Goal: Task Accomplishment & Management: Complete application form

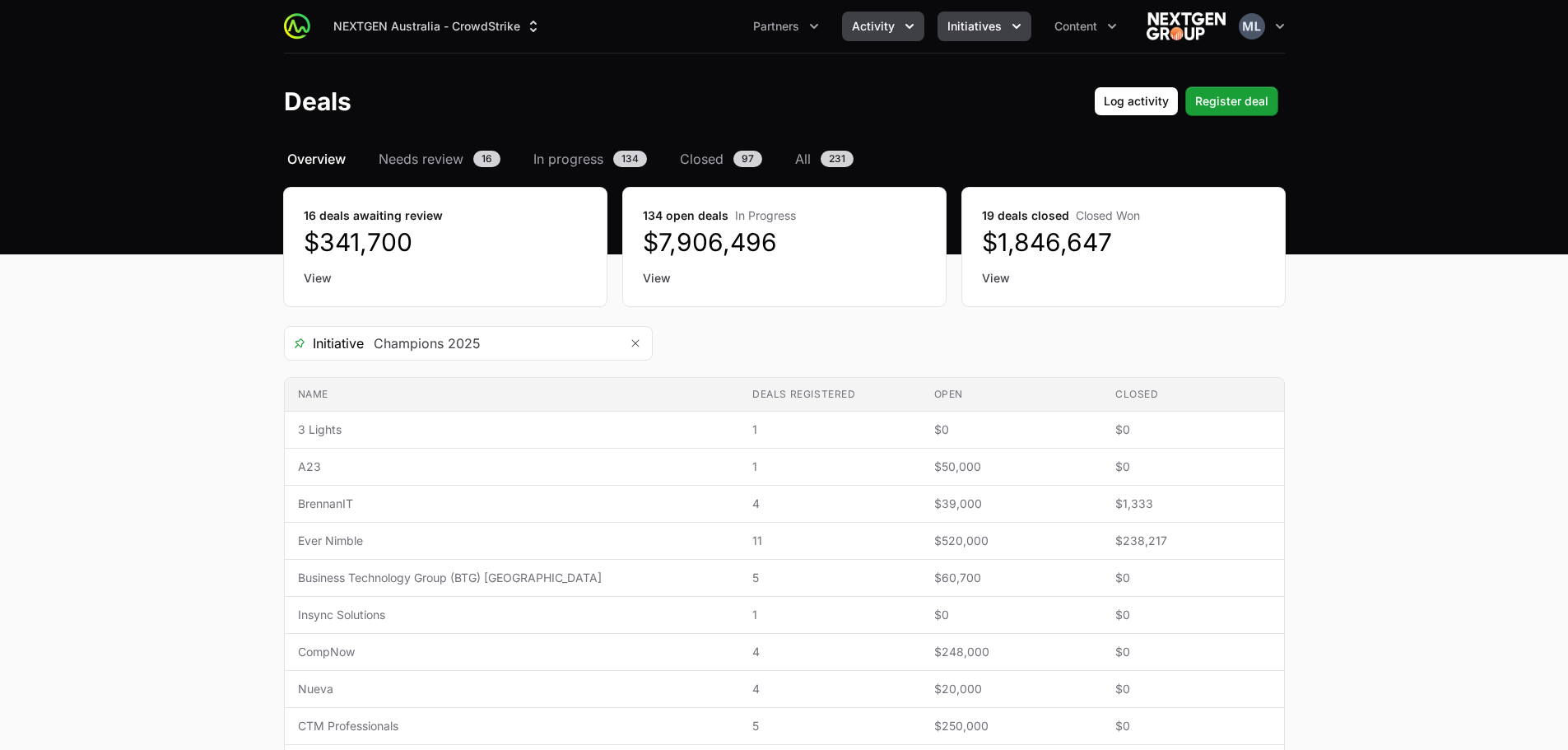
click at [972, 24] on span "Initiatives" at bounding box center [973, 26] width 54 height 17
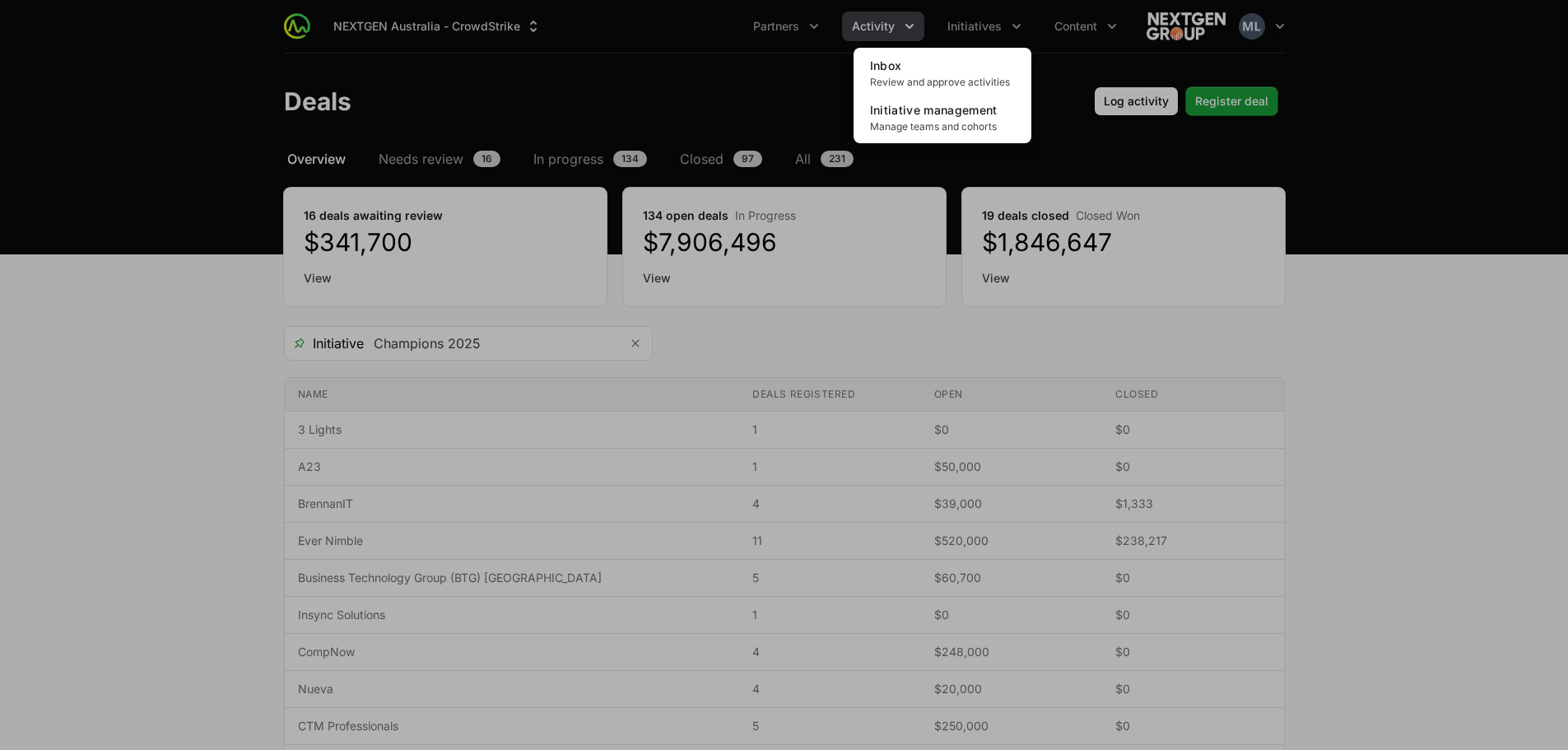
click at [902, 45] on div "Initiatives menu" at bounding box center [784, 375] width 1568 height 750
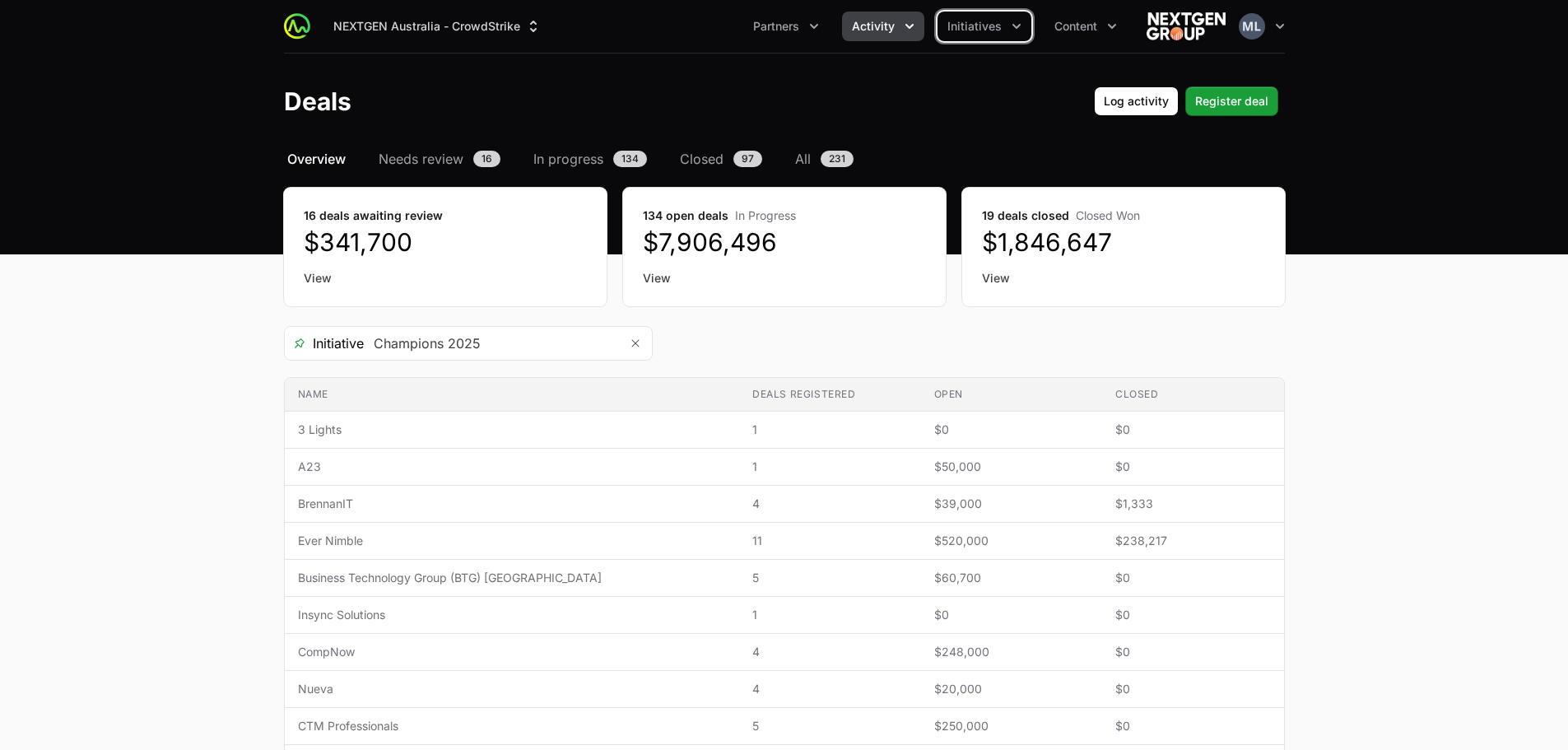
click at [900, 32] on button "Activity" at bounding box center [883, 27] width 83 height 30
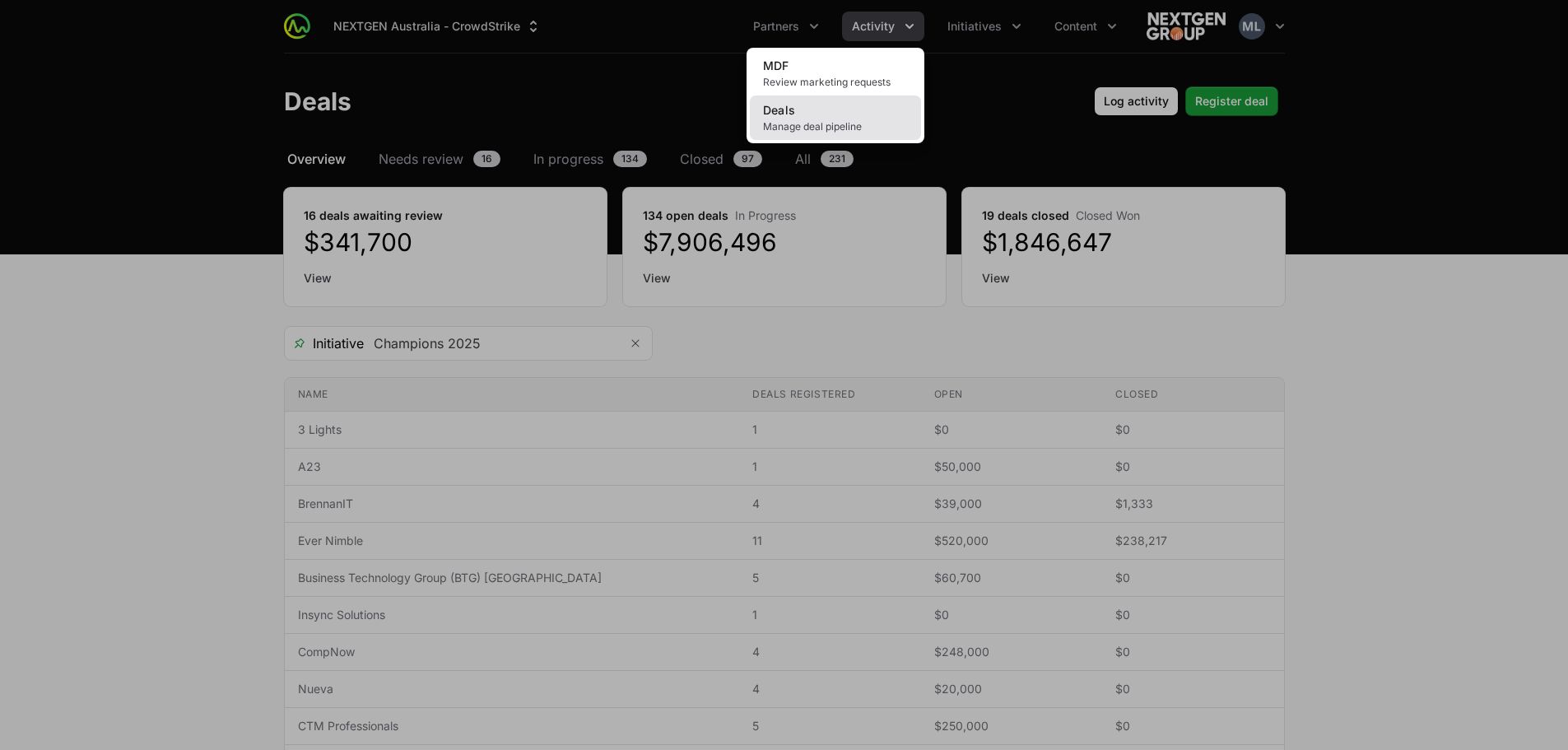
click at [793, 112] on span "Deals" at bounding box center [779, 110] width 32 height 14
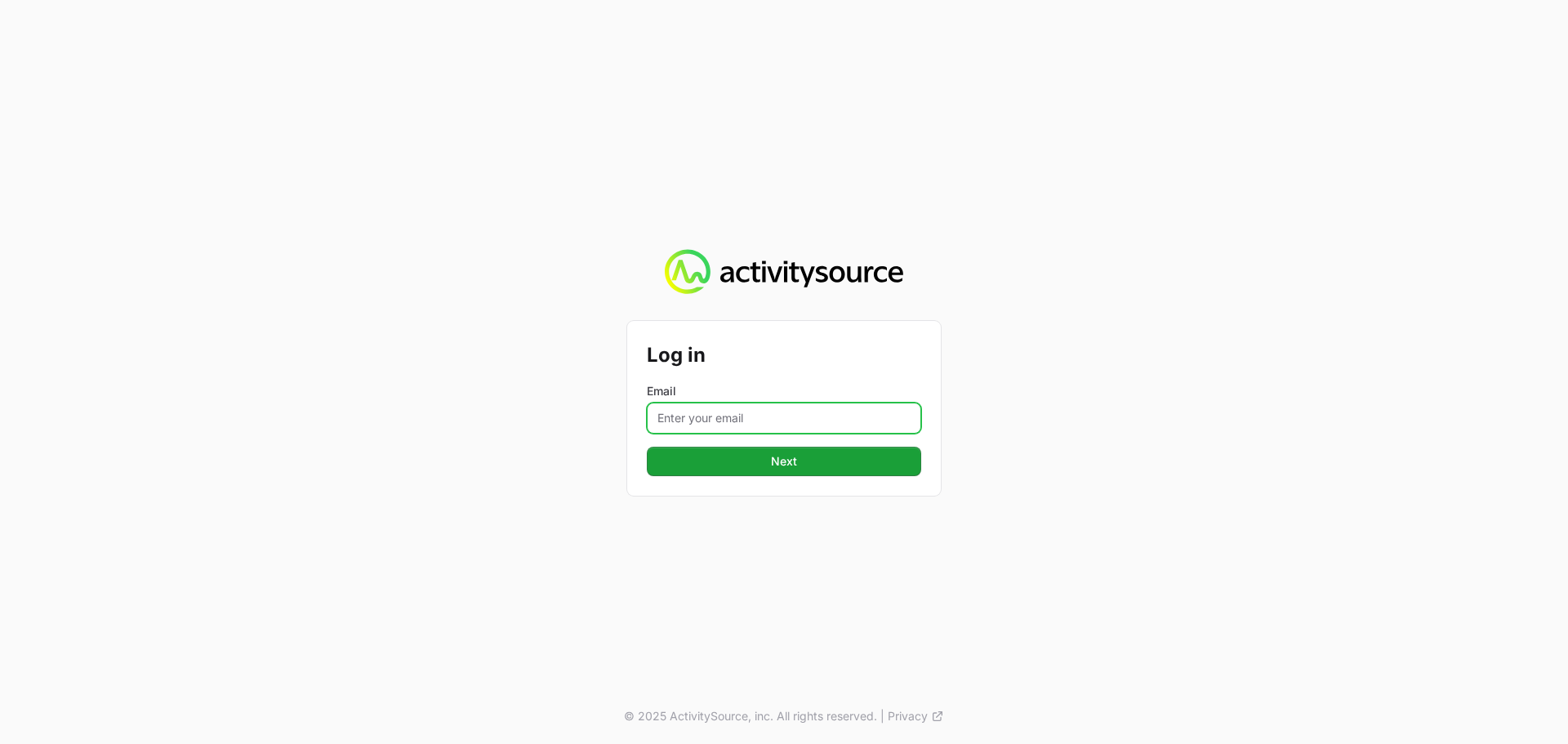
click at [716, 412] on input "Email" at bounding box center [784, 418] width 275 height 31
type input "[PERSON_NAME][EMAIL_ADDRESS][DOMAIN_NAME]"
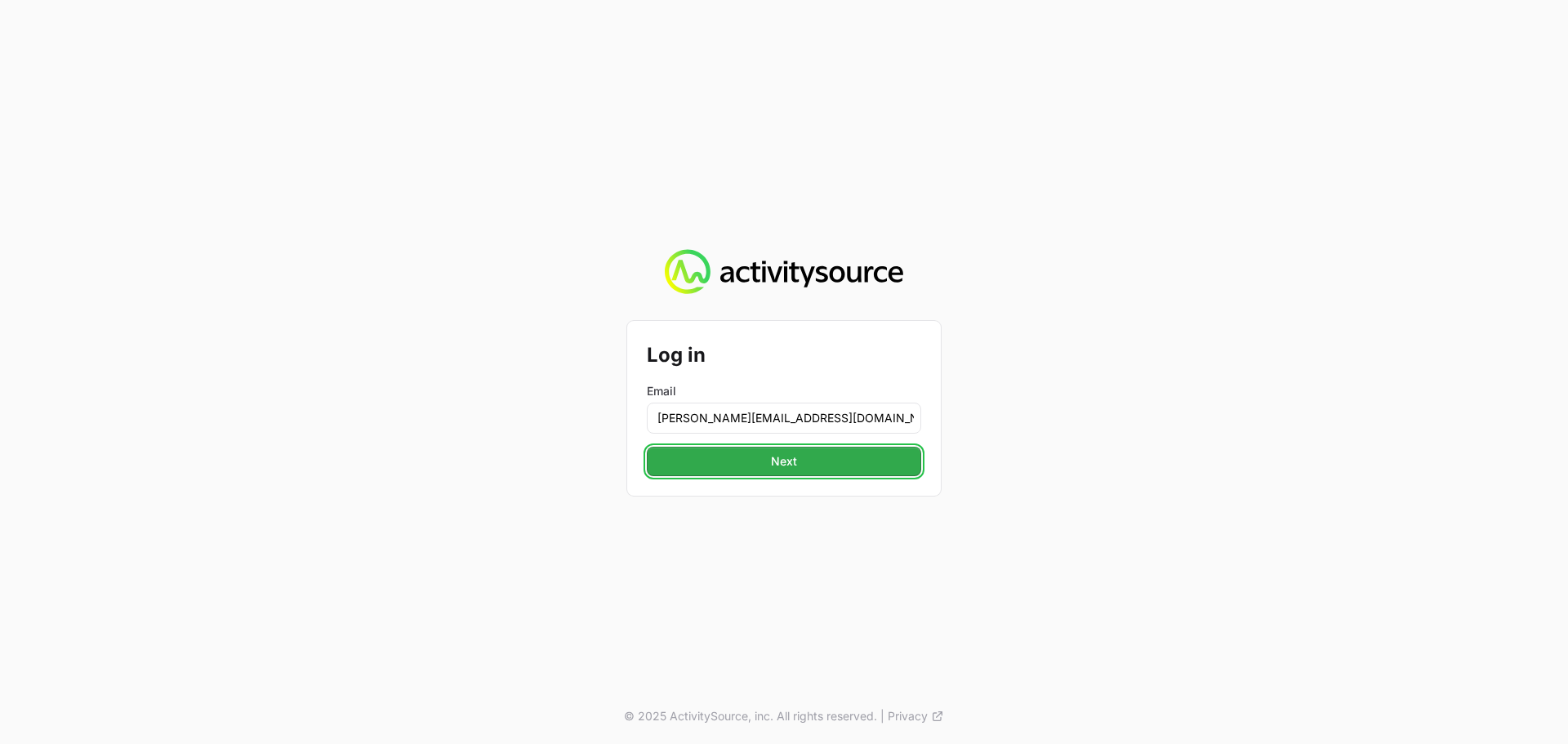
click at [805, 470] on span "Next" at bounding box center [784, 461] width 255 height 20
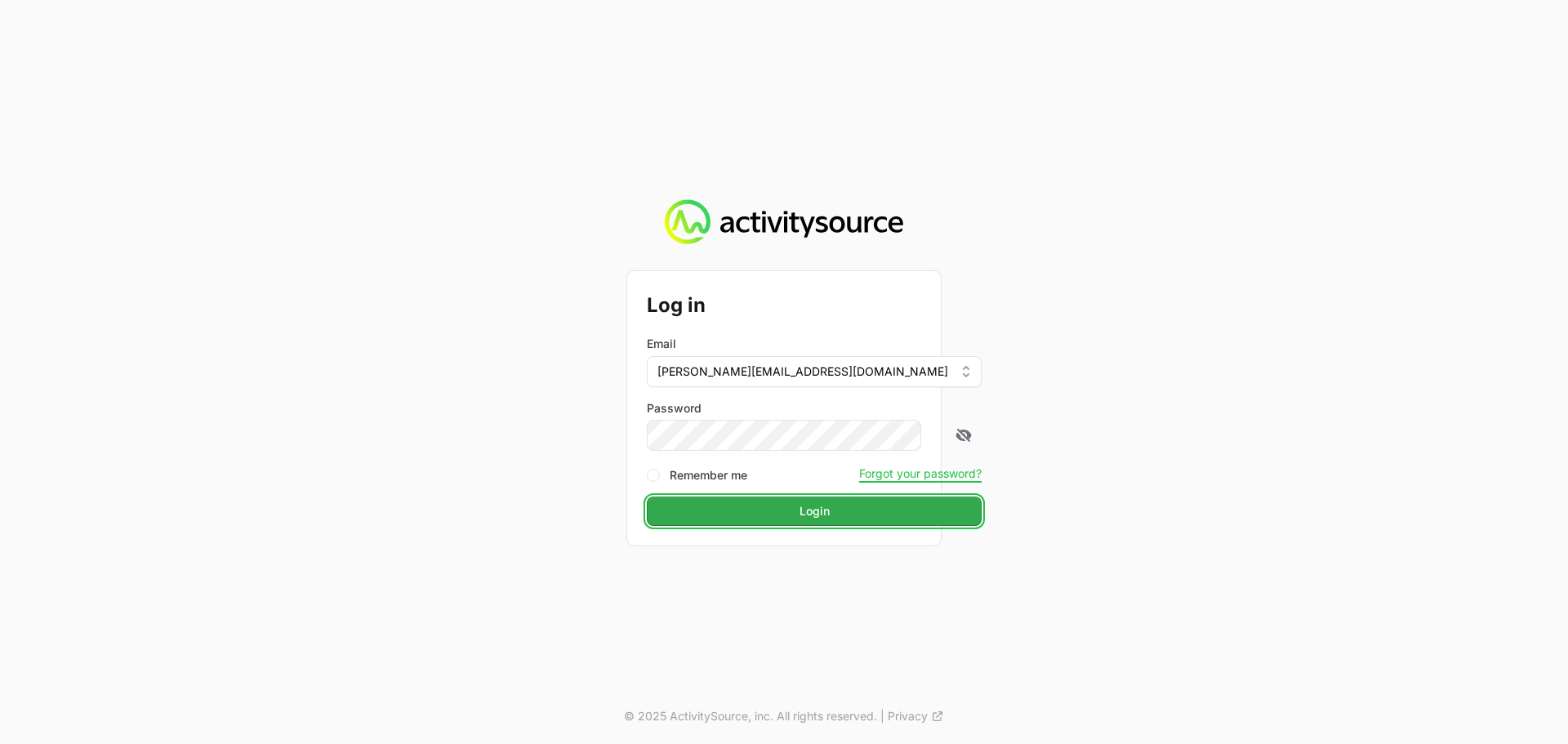
click at [768, 507] on span "Login" at bounding box center [814, 511] width 316 height 20
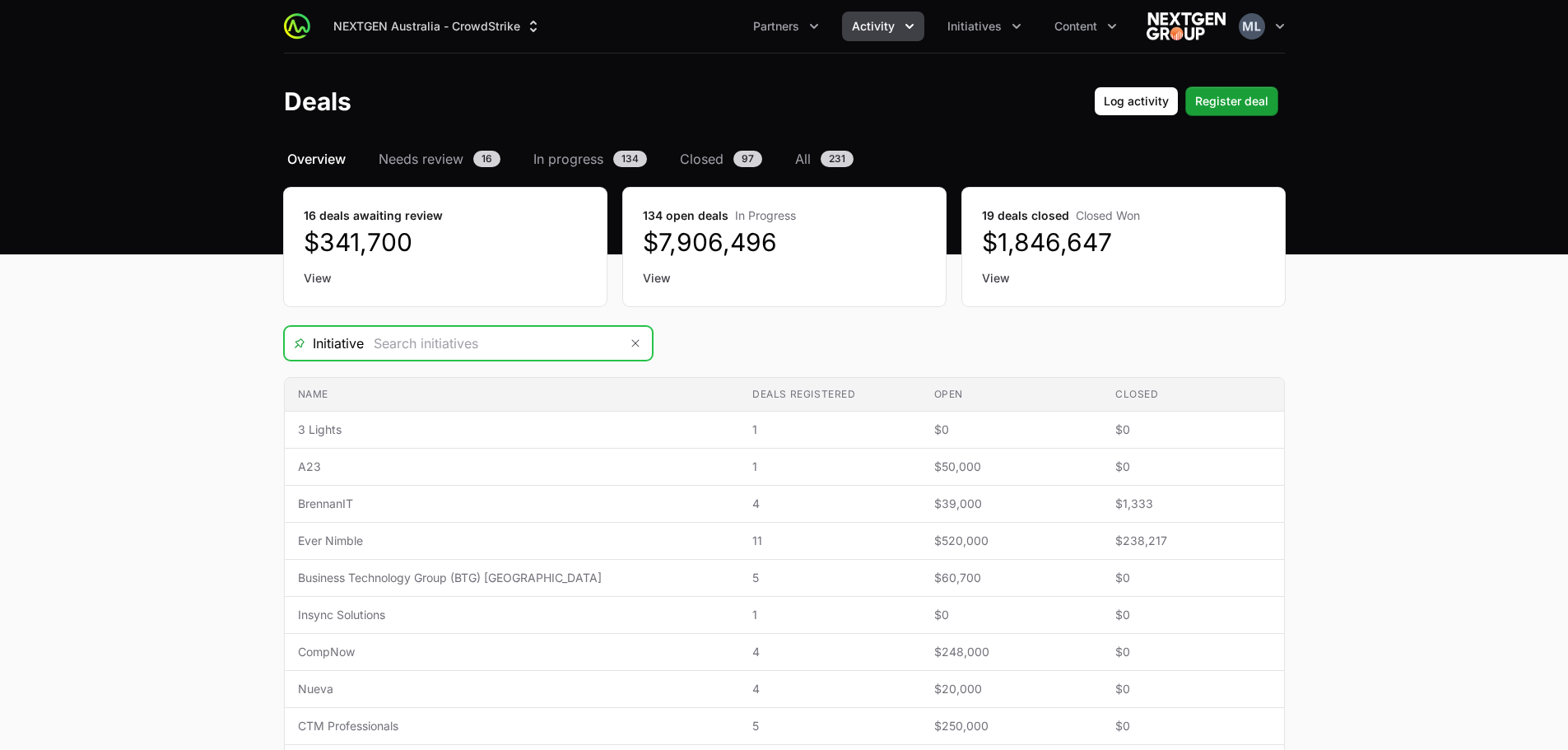
click at [445, 333] on input "Deals Filters" at bounding box center [491, 343] width 255 height 32
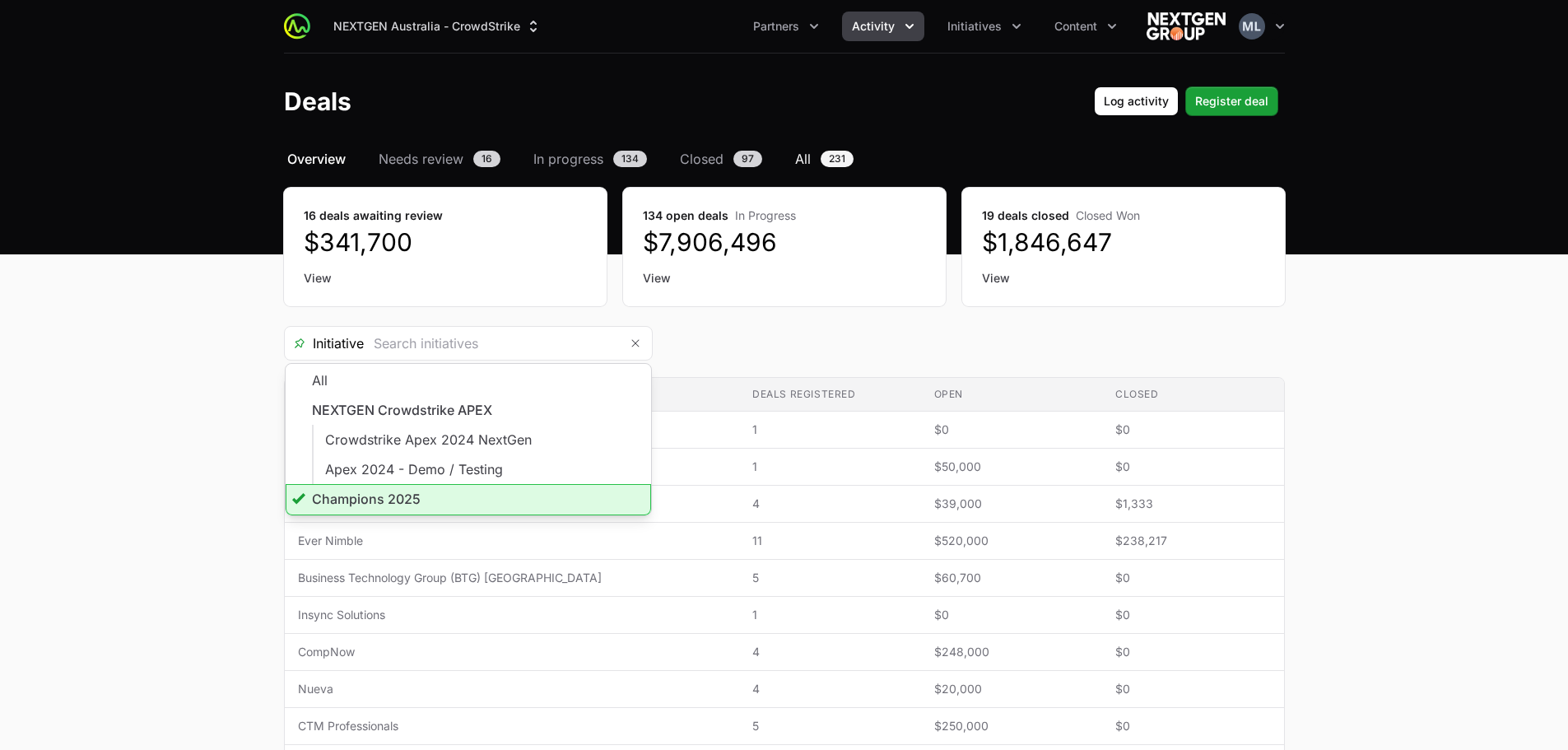
type input "Champions 2025"
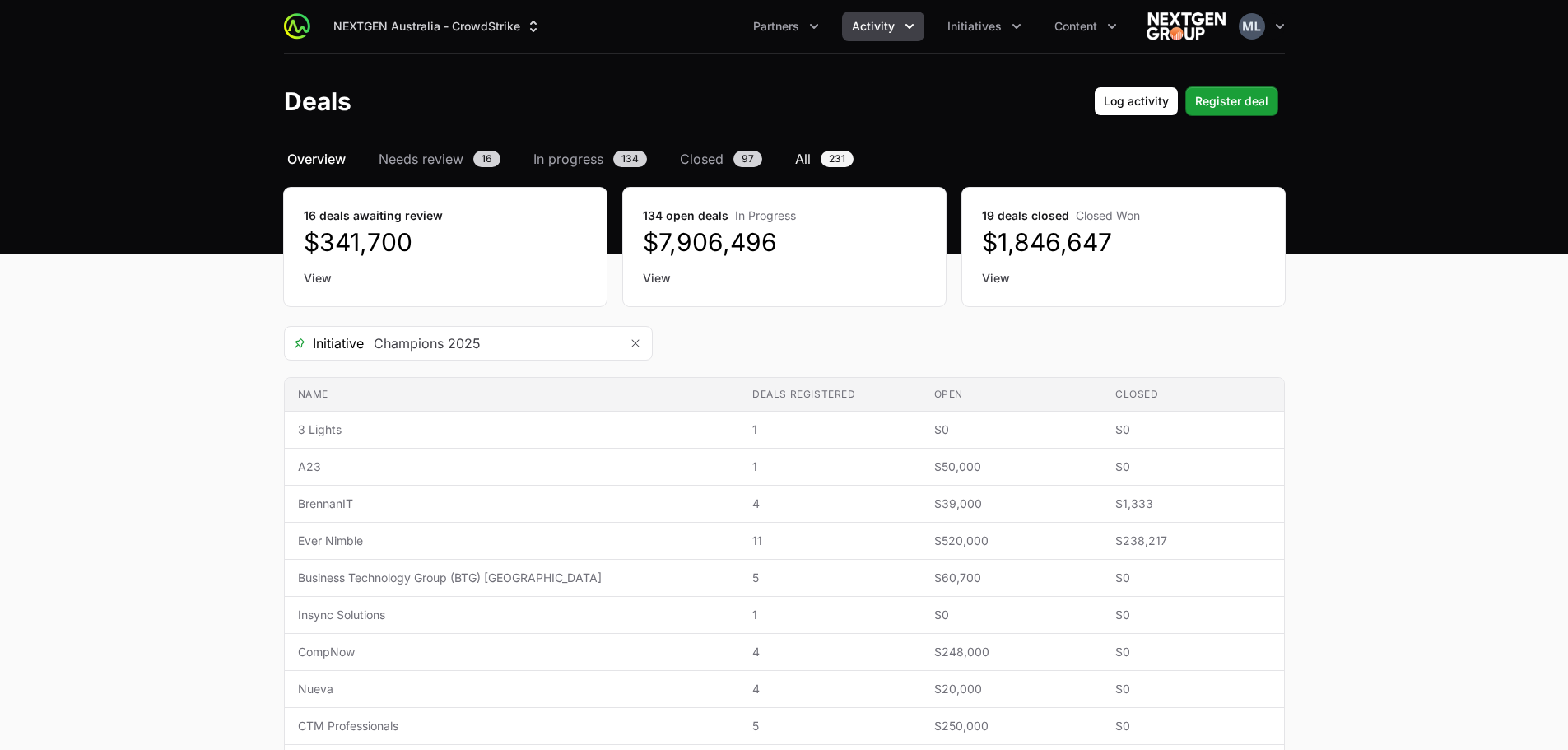
click at [807, 157] on span "All" at bounding box center [803, 158] width 16 height 20
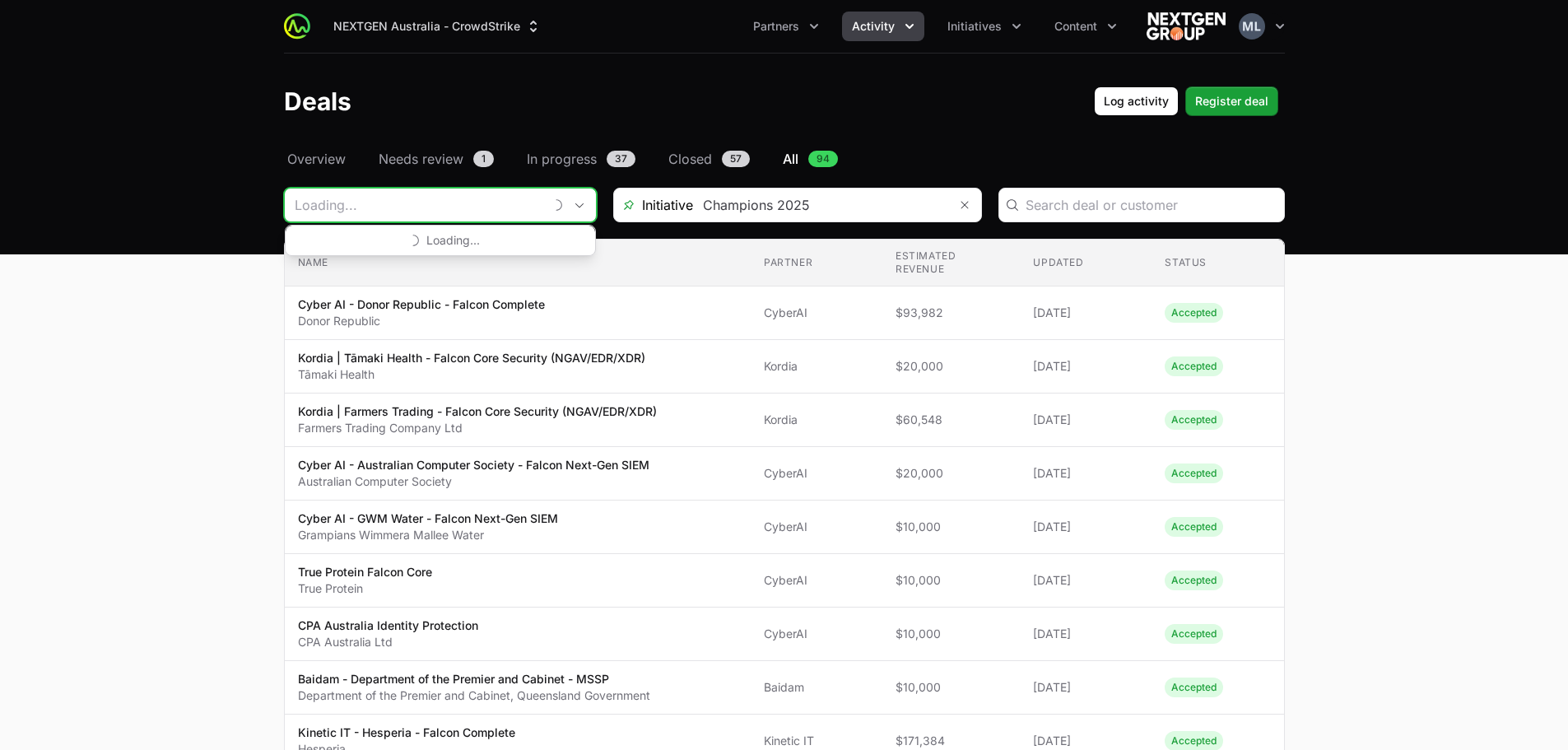
click at [453, 216] on input "Deals Filters" at bounding box center [413, 204] width 259 height 32
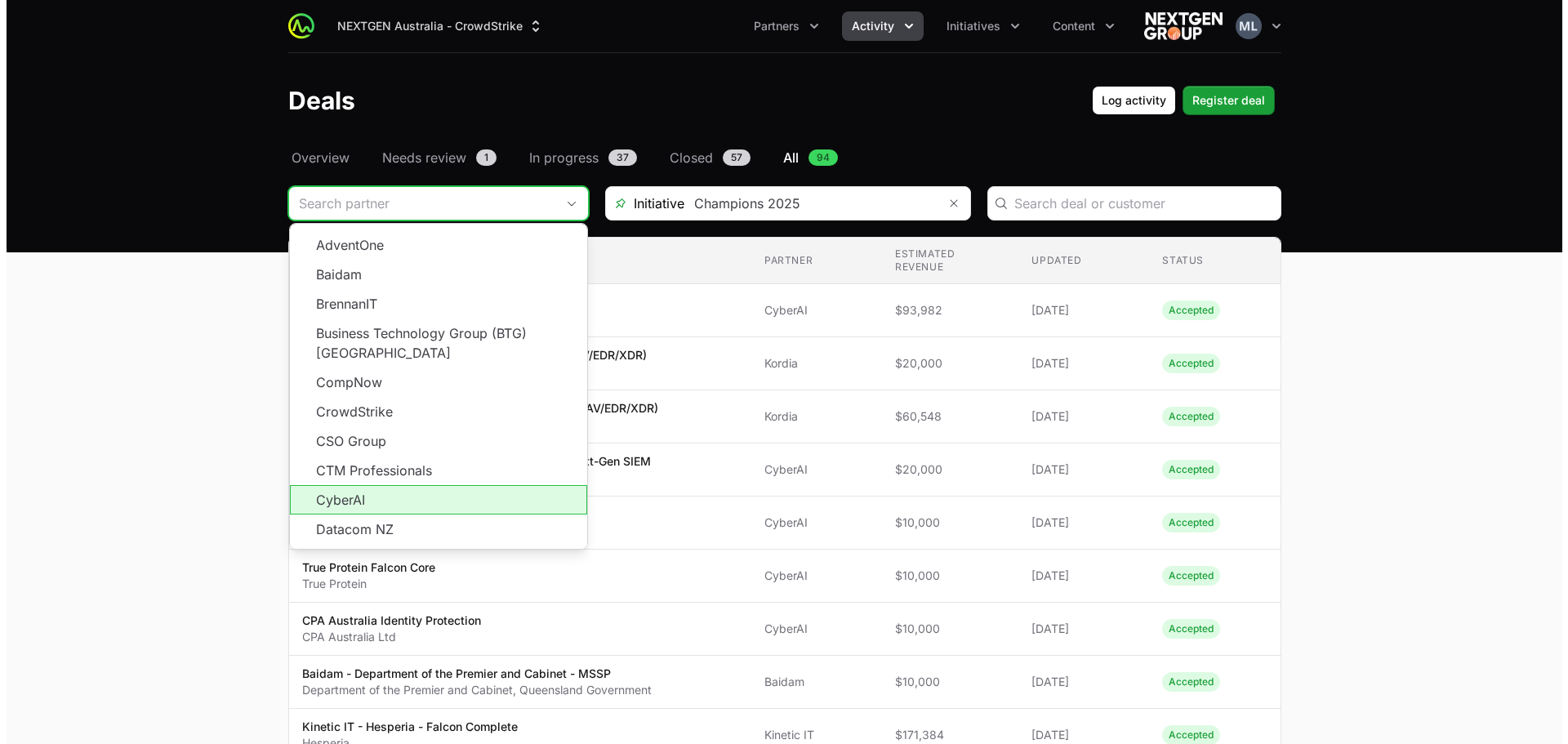
scroll to position [163, 0]
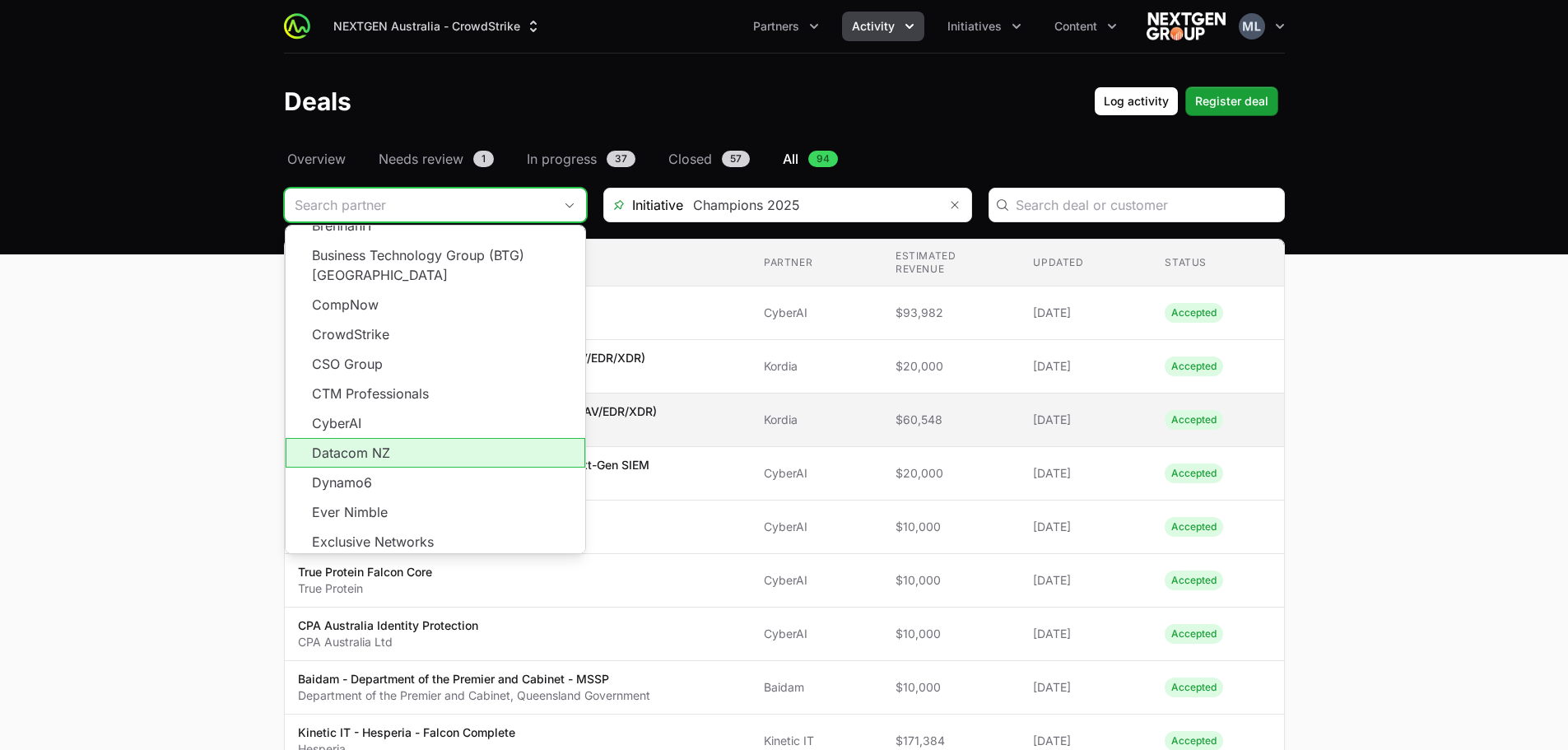
click at [396, 438] on li "Datacom NZ" at bounding box center [435, 453] width 299 height 30
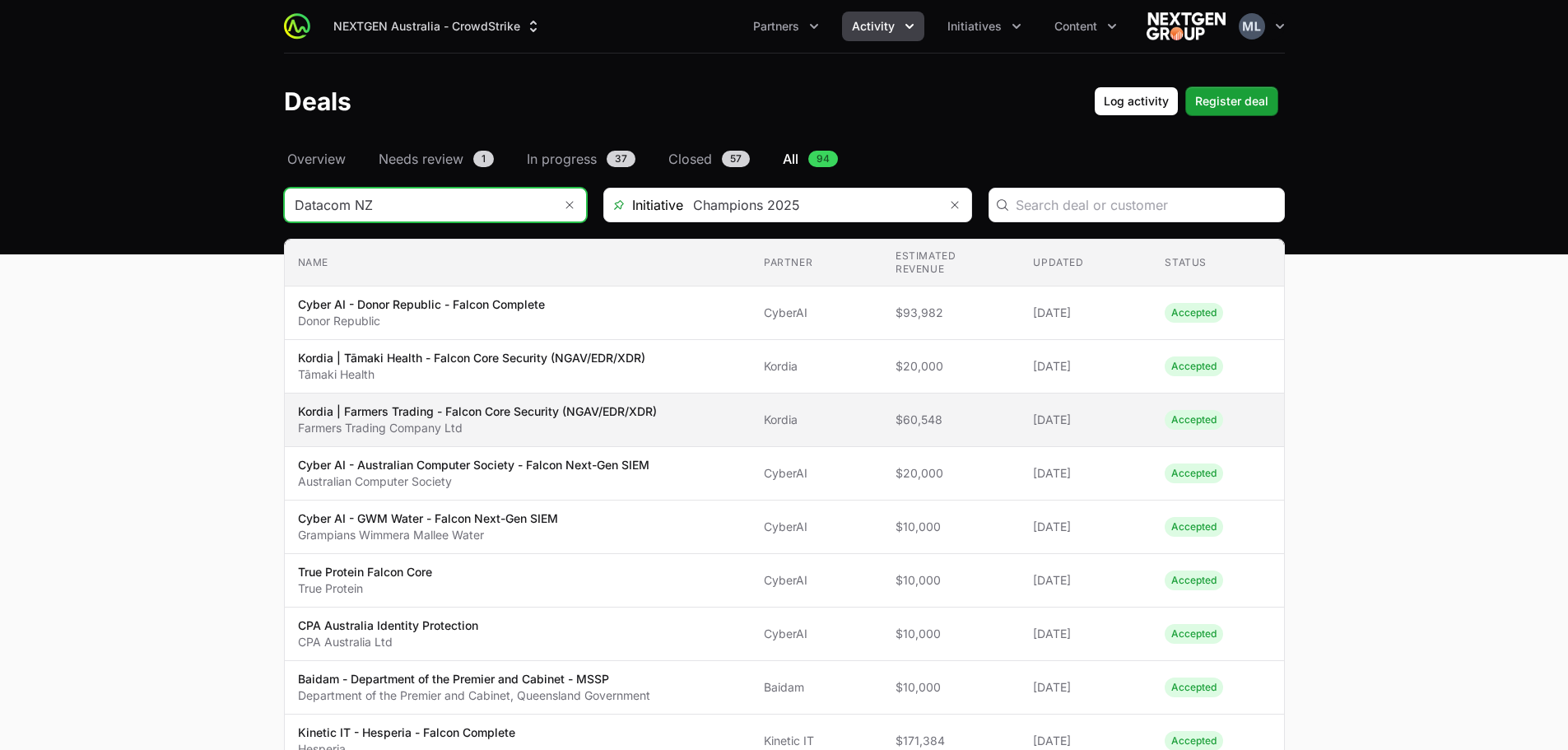
type input "Datacom NZ"
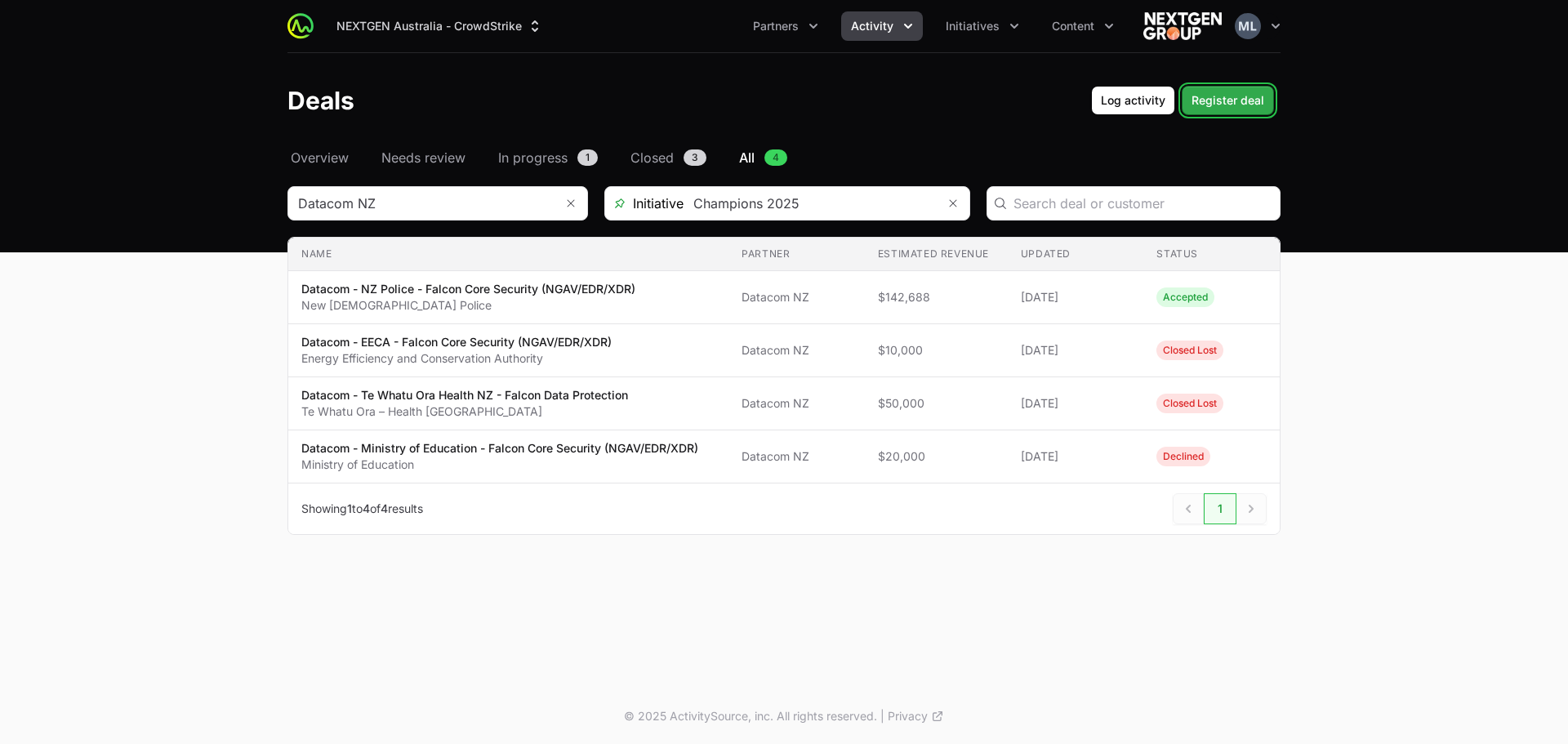
click at [1239, 104] on span "Register deal" at bounding box center [1228, 101] width 72 height 20
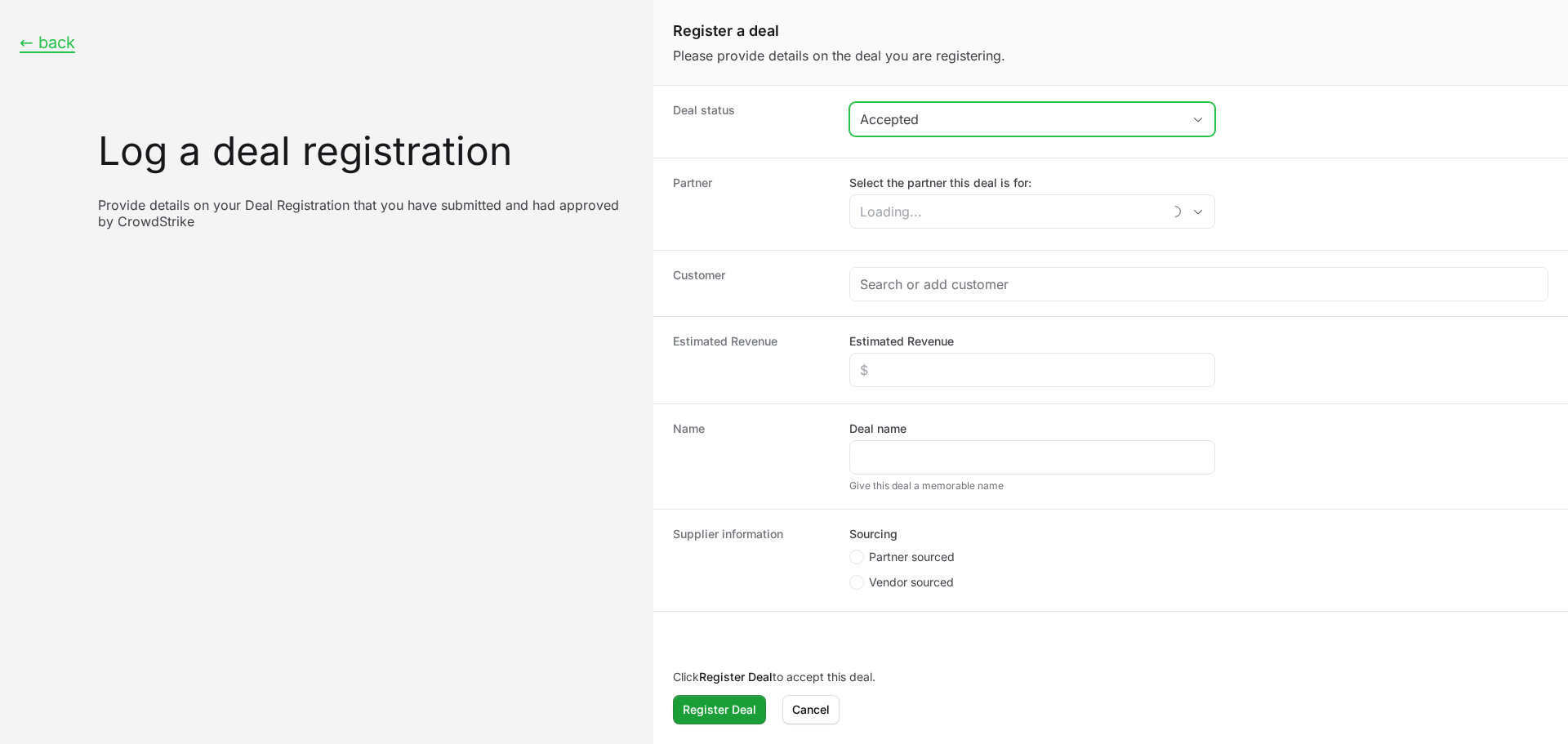
click at [953, 125] on div "Accepted" at bounding box center [1020, 119] width 321 height 20
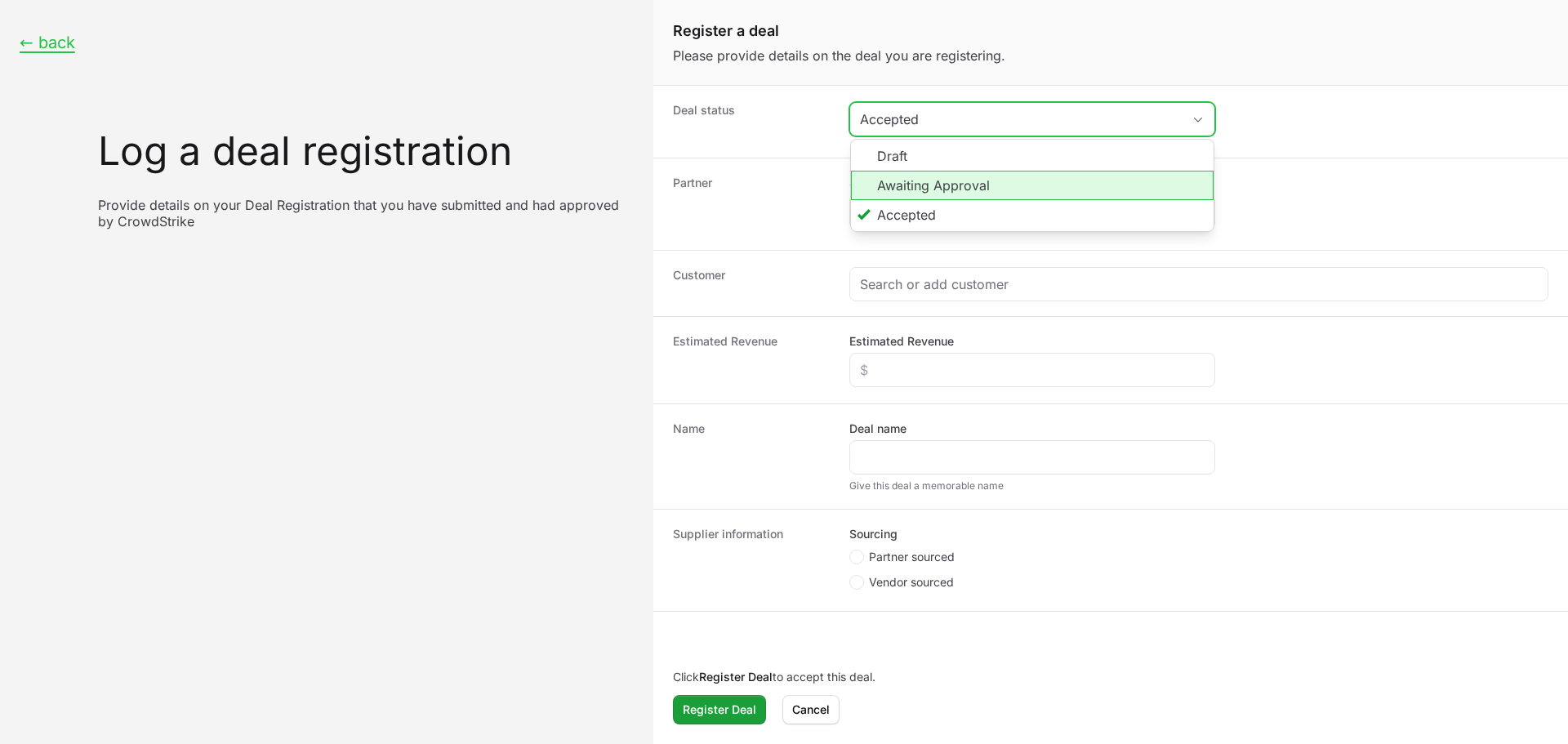
click at [933, 195] on li "Awaiting Approval" at bounding box center [1032, 186] width 362 height 29
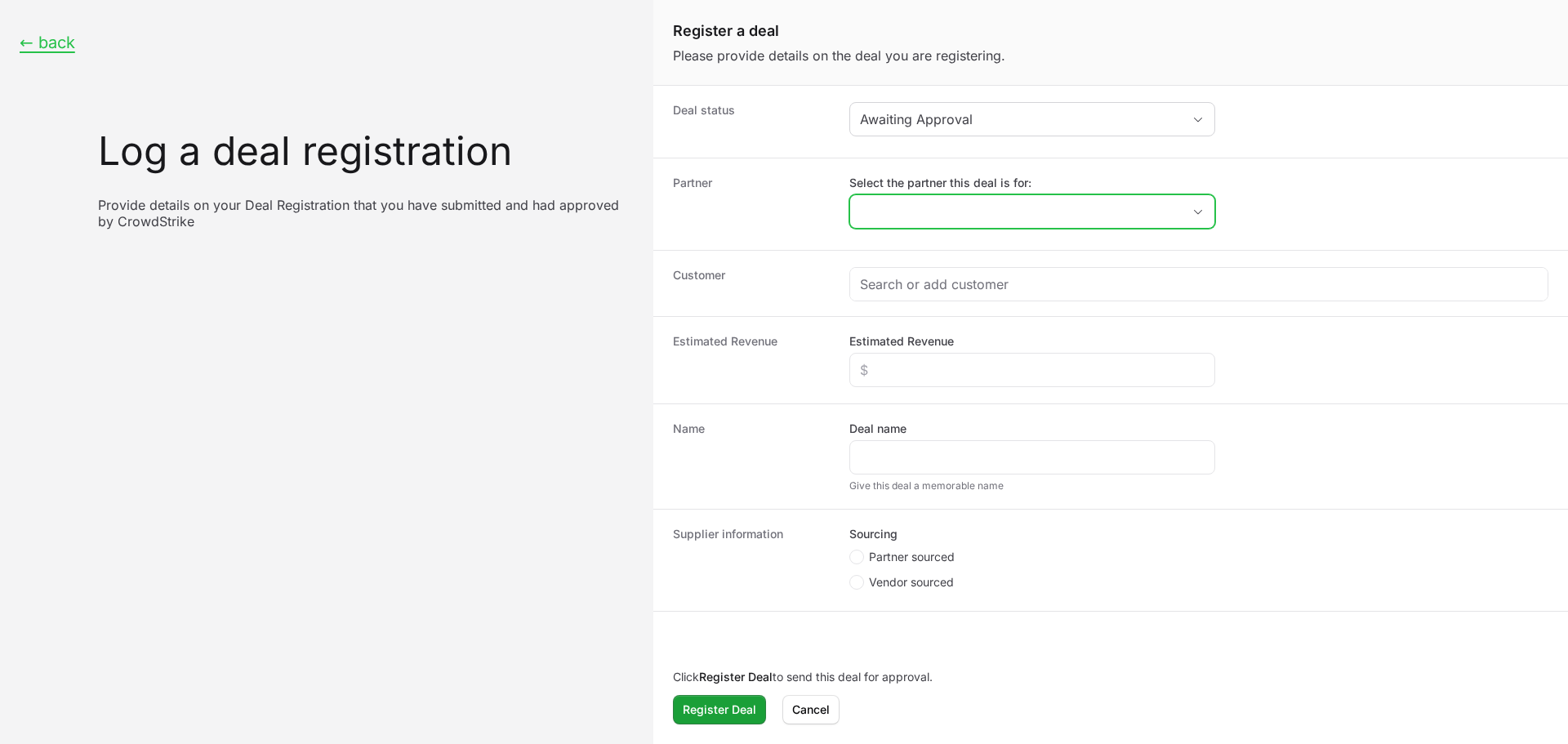
click at [923, 202] on input "Select the partner this deal is for:" at bounding box center [1015, 211] width 331 height 32
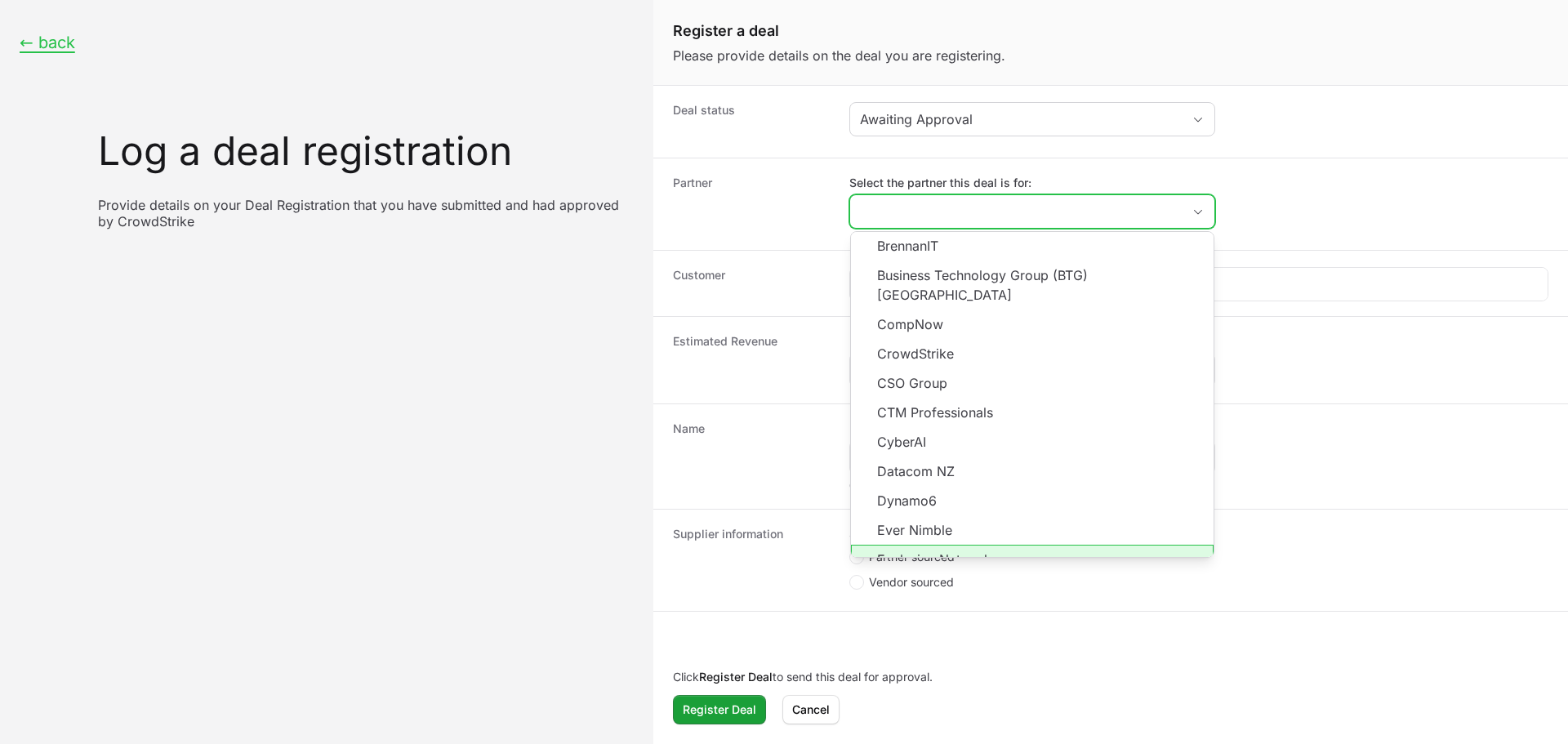
scroll to position [294, 0]
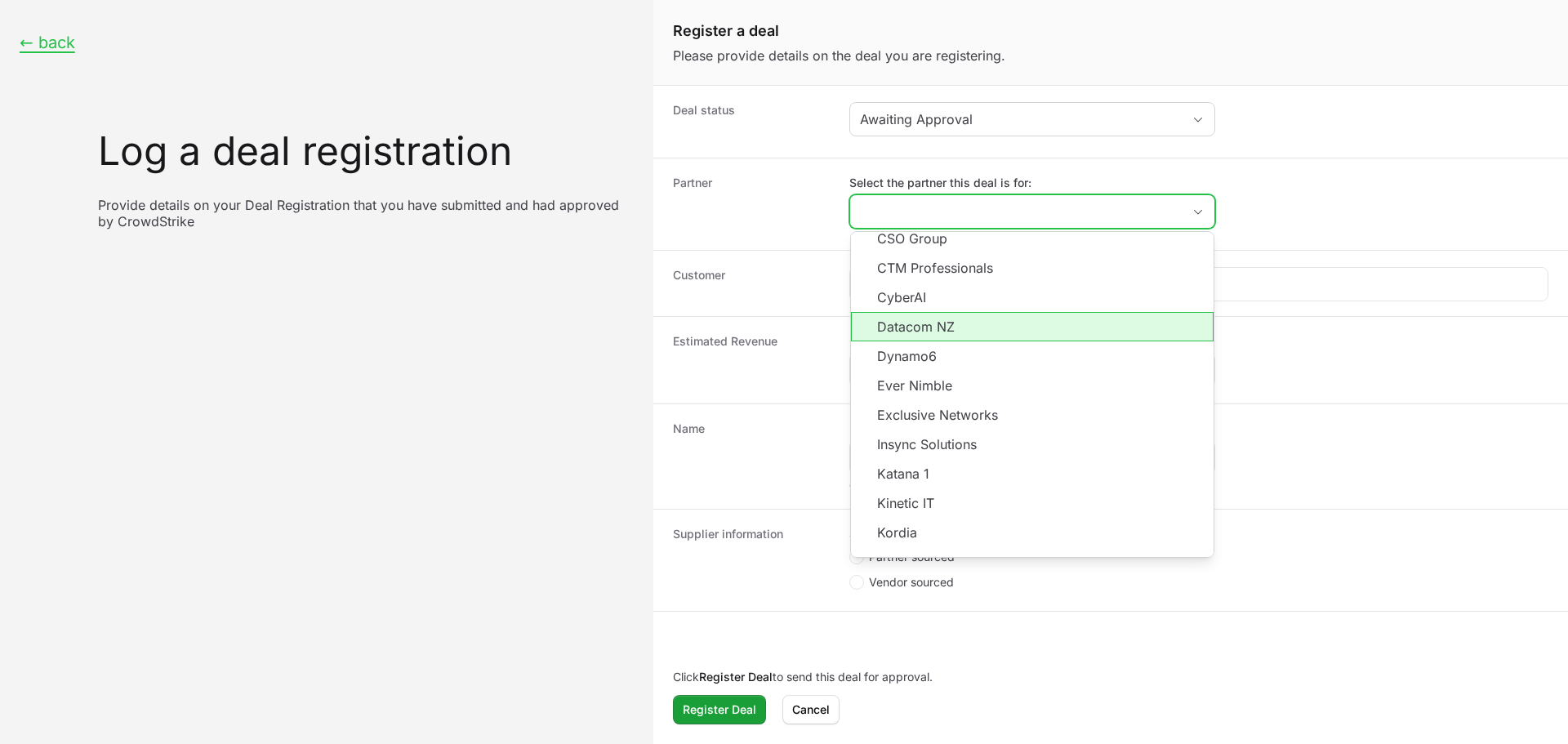
click at [968, 315] on li "Datacom NZ" at bounding box center [1032, 326] width 362 height 29
type input "Datacom NZ"
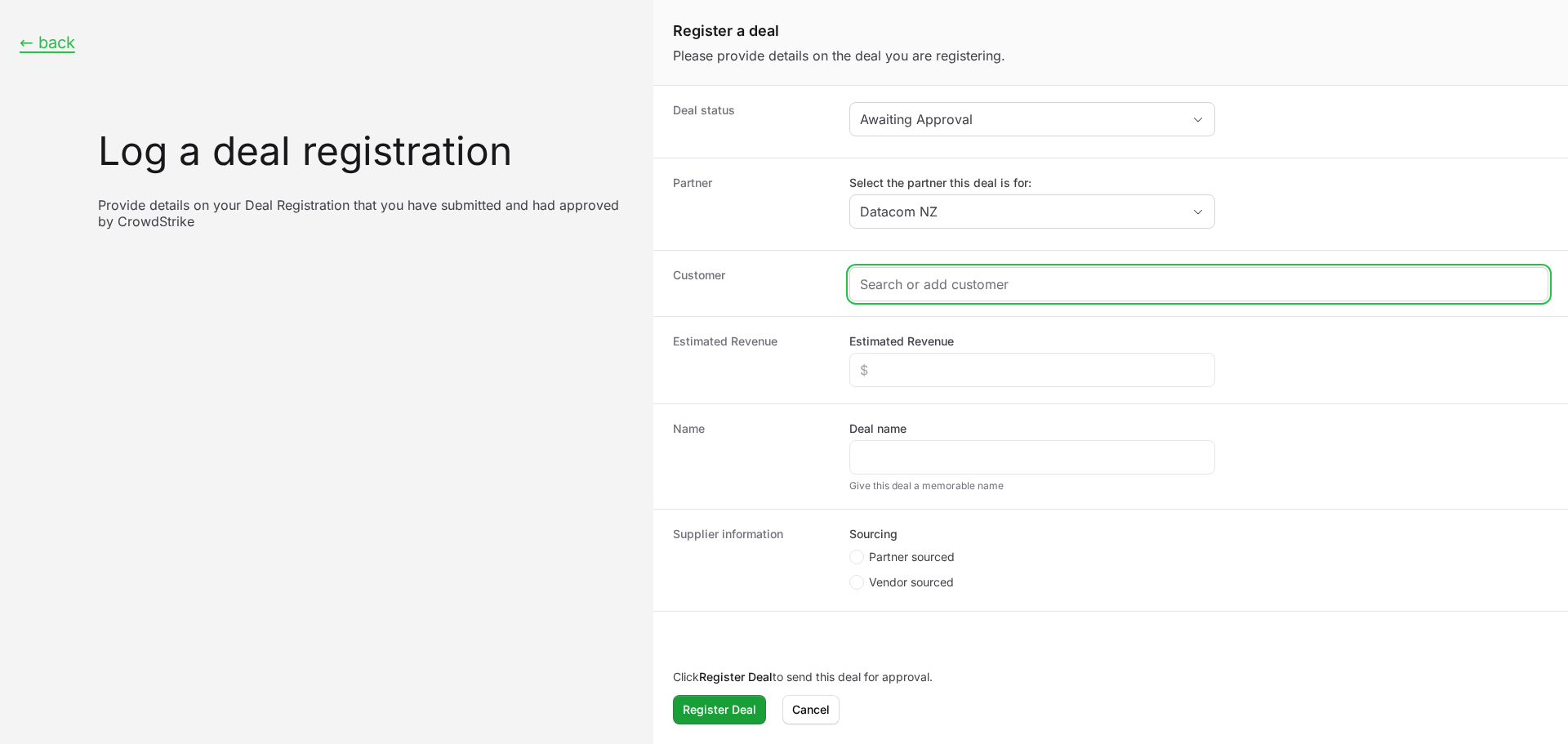
click at [928, 277] on input "Create activity form" at bounding box center [1199, 284] width 678 height 20
click at [954, 293] on input "Create activity form" at bounding box center [1199, 284] width 678 height 20
paste input "[URL][DOMAIN_NAME]"
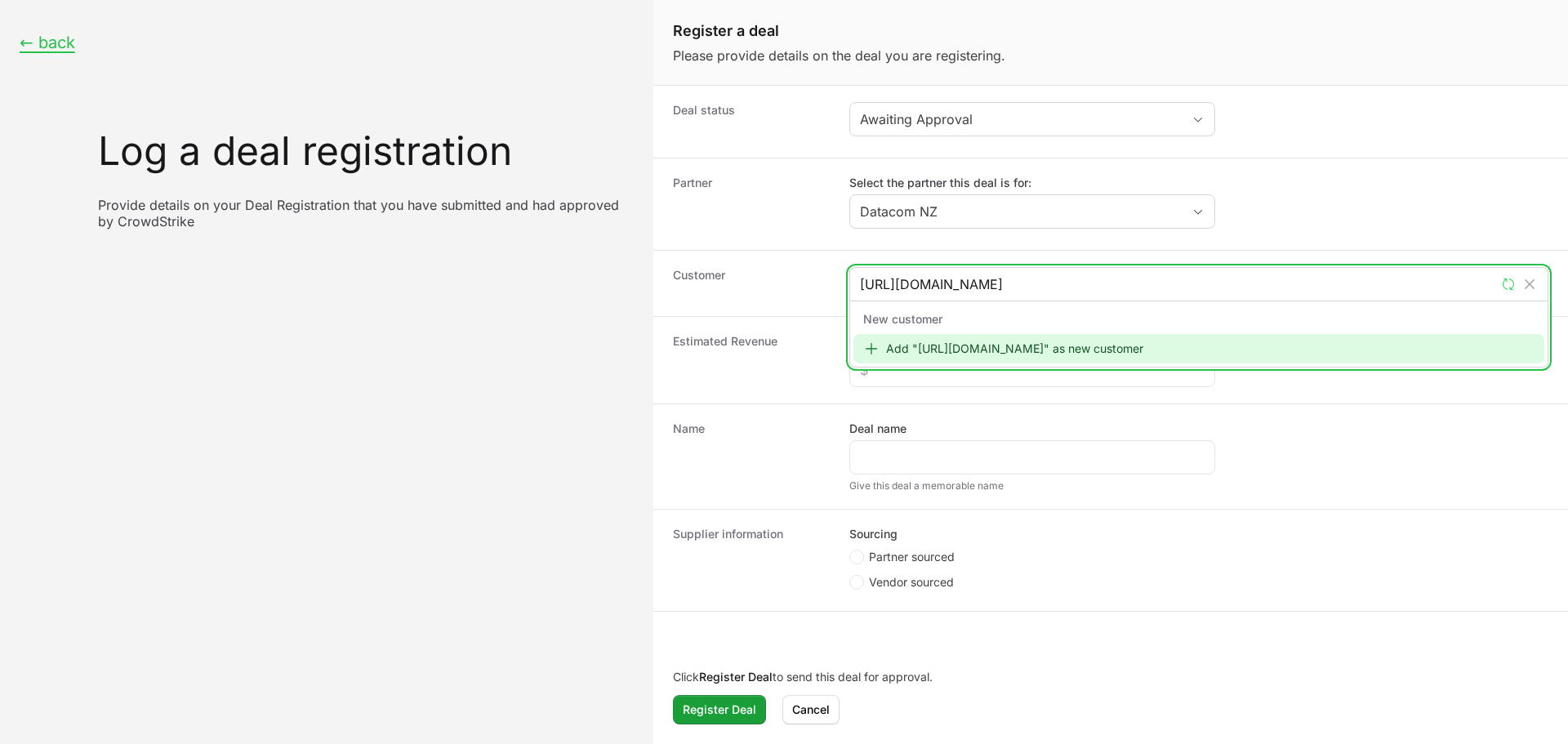
type input "[URL][DOMAIN_NAME]"
click at [943, 357] on div "Add "[URL][DOMAIN_NAME]" as new customer" at bounding box center [1199, 349] width 691 height 29
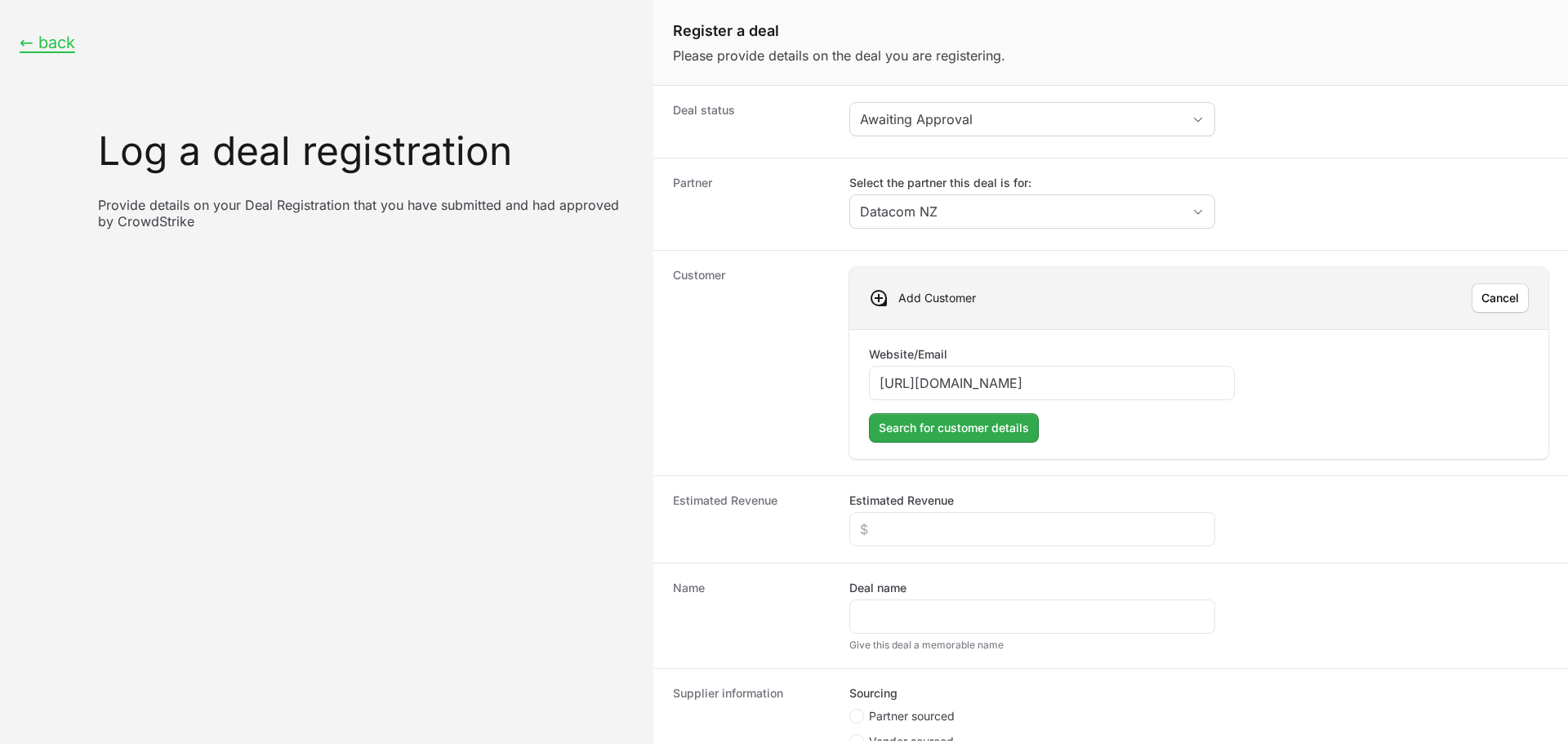
type input "[URL][DOMAIN_NAME]"
click at [919, 426] on span "Search for customer details" at bounding box center [954, 428] width 150 height 20
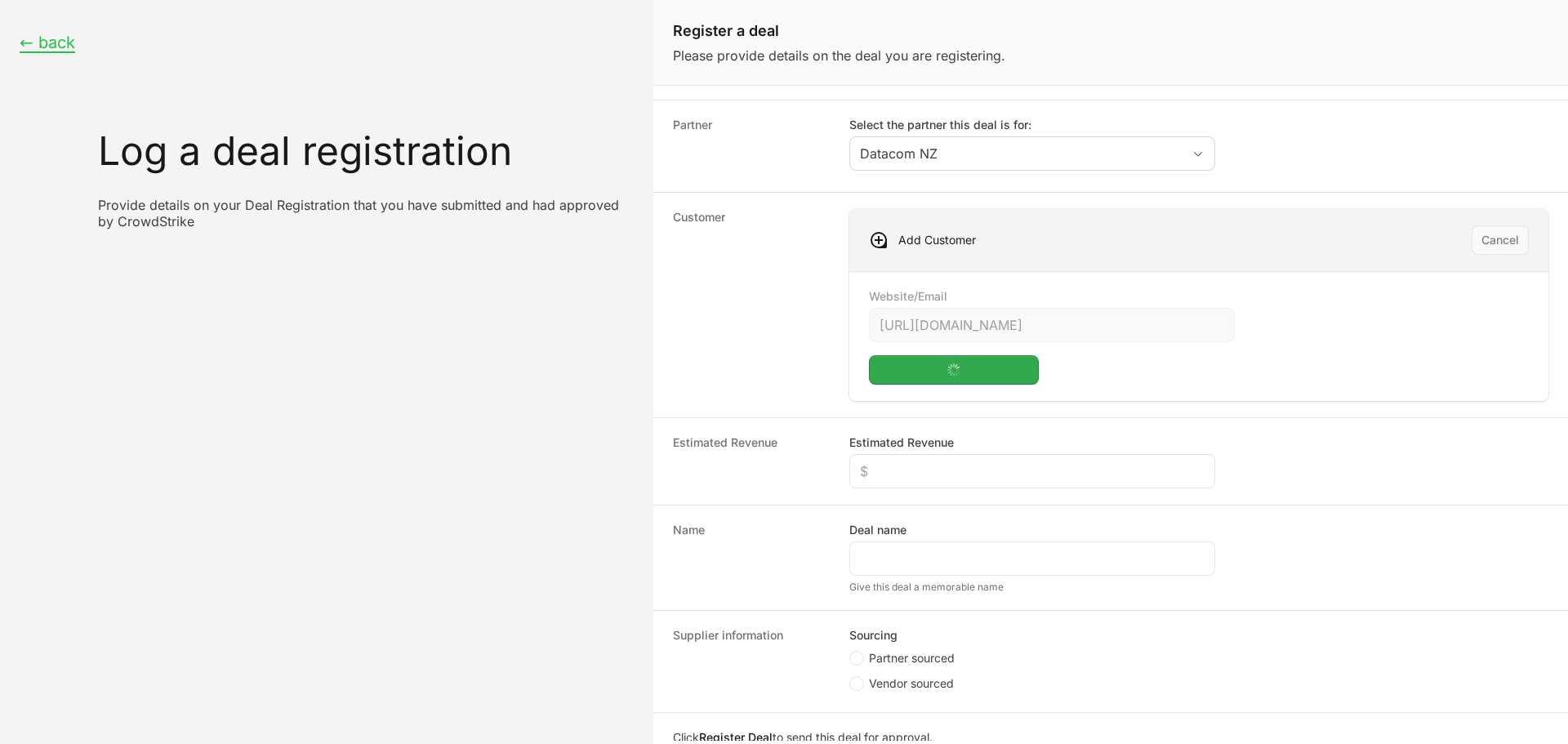
scroll to position [118, 0]
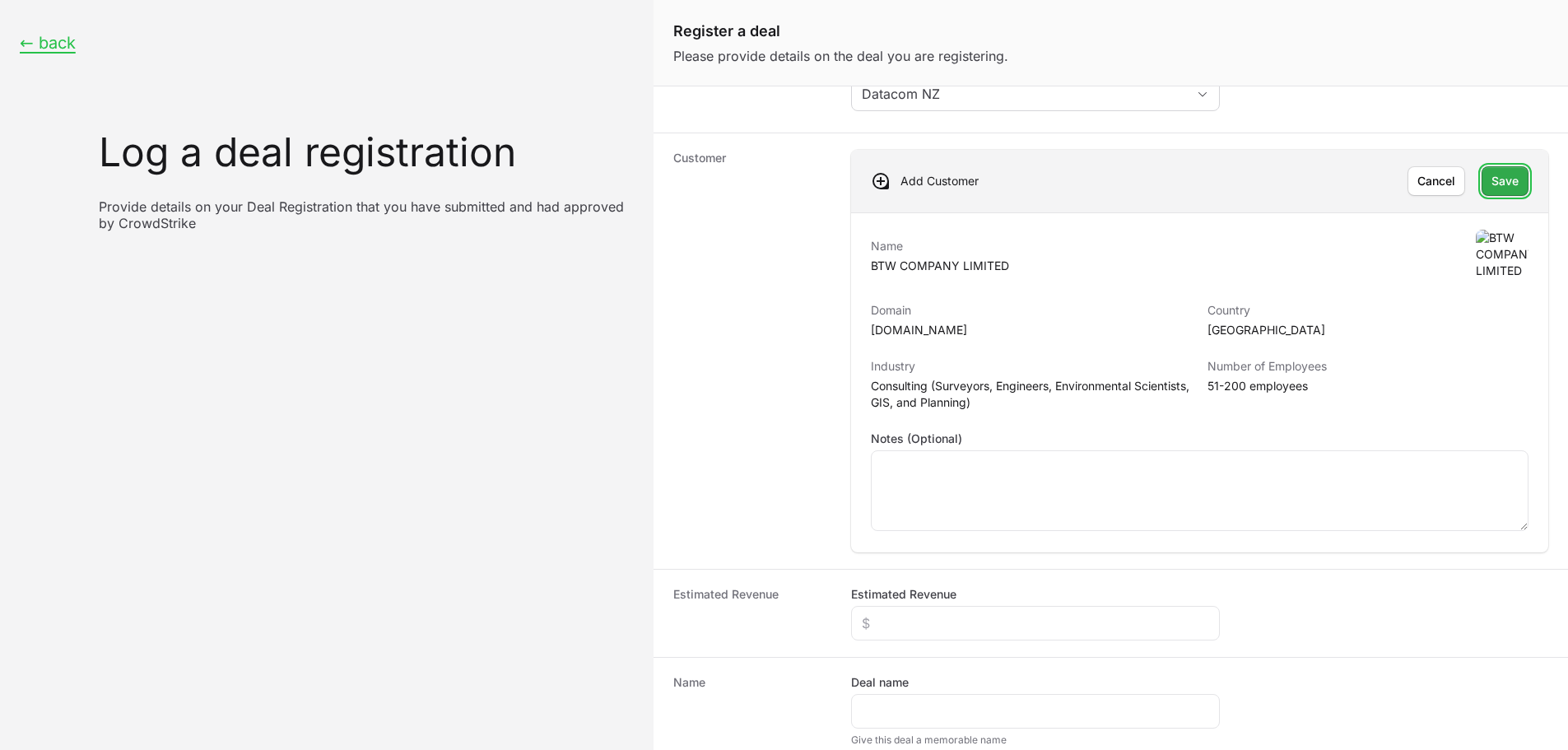
click at [1504, 186] on span "Save" at bounding box center [1505, 181] width 28 height 20
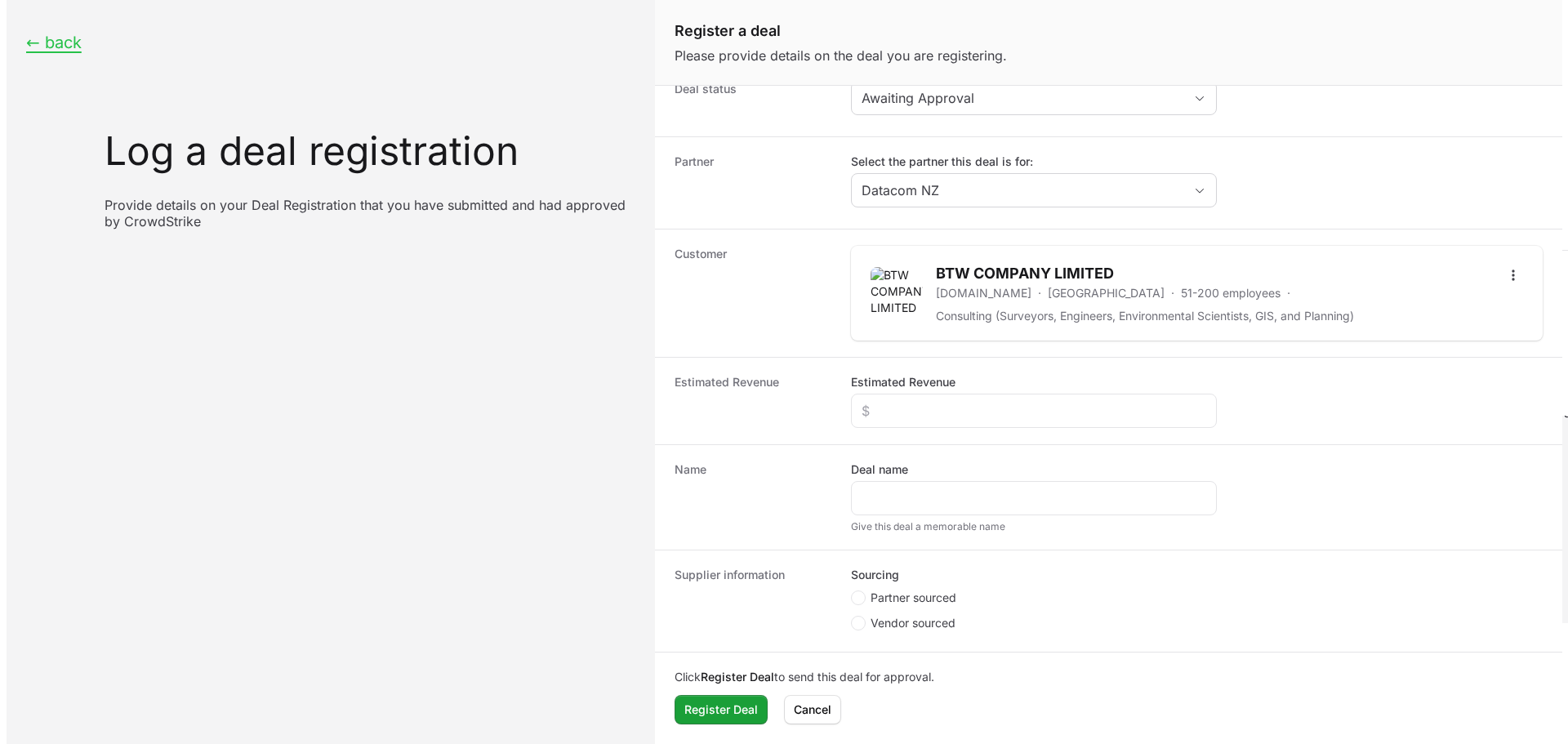
scroll to position [21, 0]
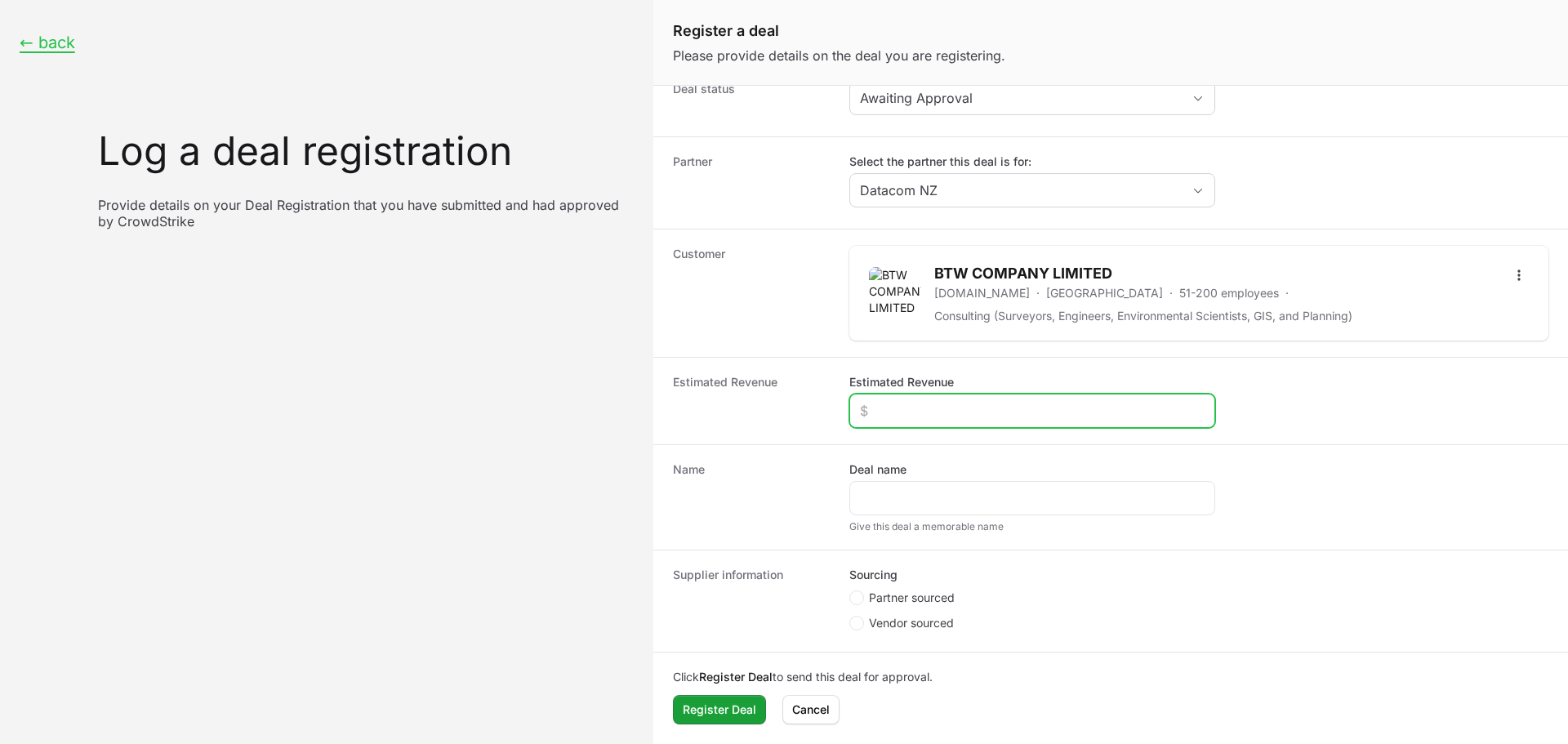
click at [959, 407] on input "Estimated Revenue" at bounding box center [1032, 411] width 345 height 20
click at [1015, 417] on input "Estimated Revenue" at bounding box center [1032, 411] width 345 height 20
type input "$20,000"
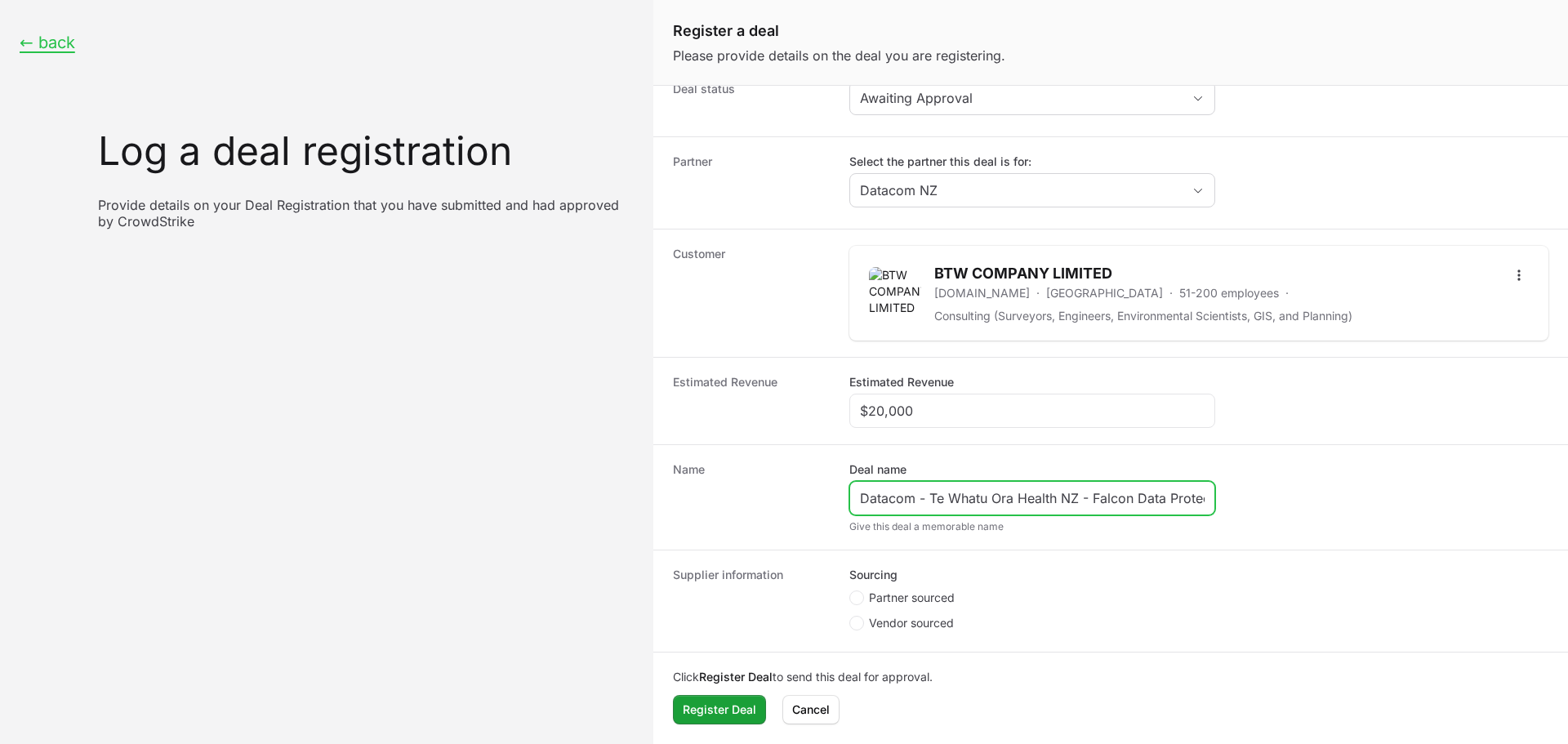
drag, startPoint x: 932, startPoint y: 500, endPoint x: 1078, endPoint y: 494, distance: 146.1
click at [1078, 494] on input "Datacom - Te Whatu Ora Health NZ - Falcon Data Protection" at bounding box center [1032, 498] width 345 height 20
click at [1086, 497] on input "Datacom - BTW - Falcon Data Protection" at bounding box center [1032, 498] width 345 height 20
drag, startPoint x: 1128, startPoint y: 506, endPoint x: 884, endPoint y: 62, distance: 506.6
click at [1028, 513] on div "Datacom - BTW - Falcon Data Protection" at bounding box center [1033, 497] width 366 height 34
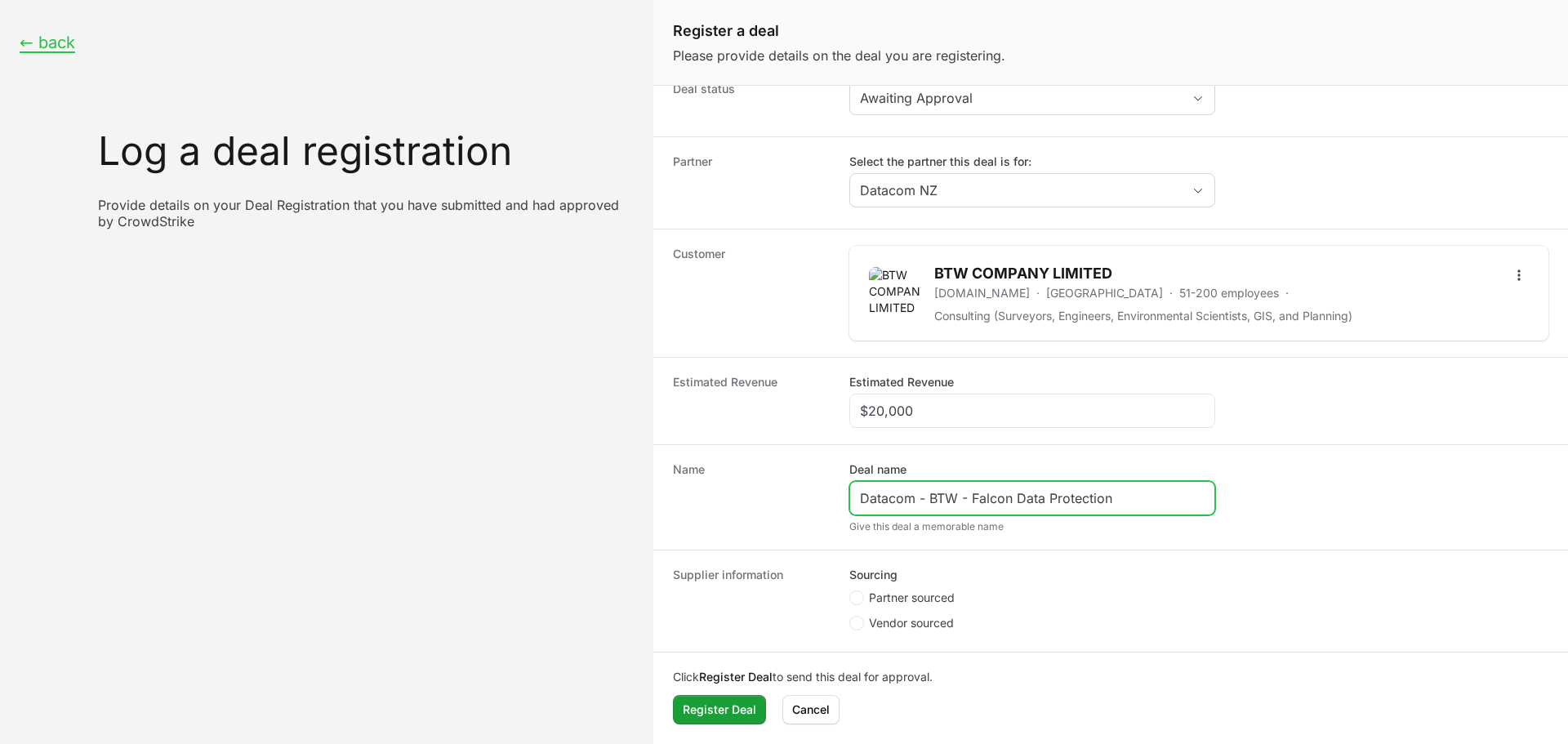
click at [1085, 495] on input "Datacom - BTW - Falcon Data Protection" at bounding box center [1032, 498] width 345 height 20
drag, startPoint x: 1123, startPoint y: 498, endPoint x: 1024, endPoint y: 498, distance: 99.0
click at [1024, 498] on input "Datacom - BTW - Falcon Data Protection" at bounding box center [1032, 498] width 345 height 20
type input "Datacom - BTW - Falcon Core Security"
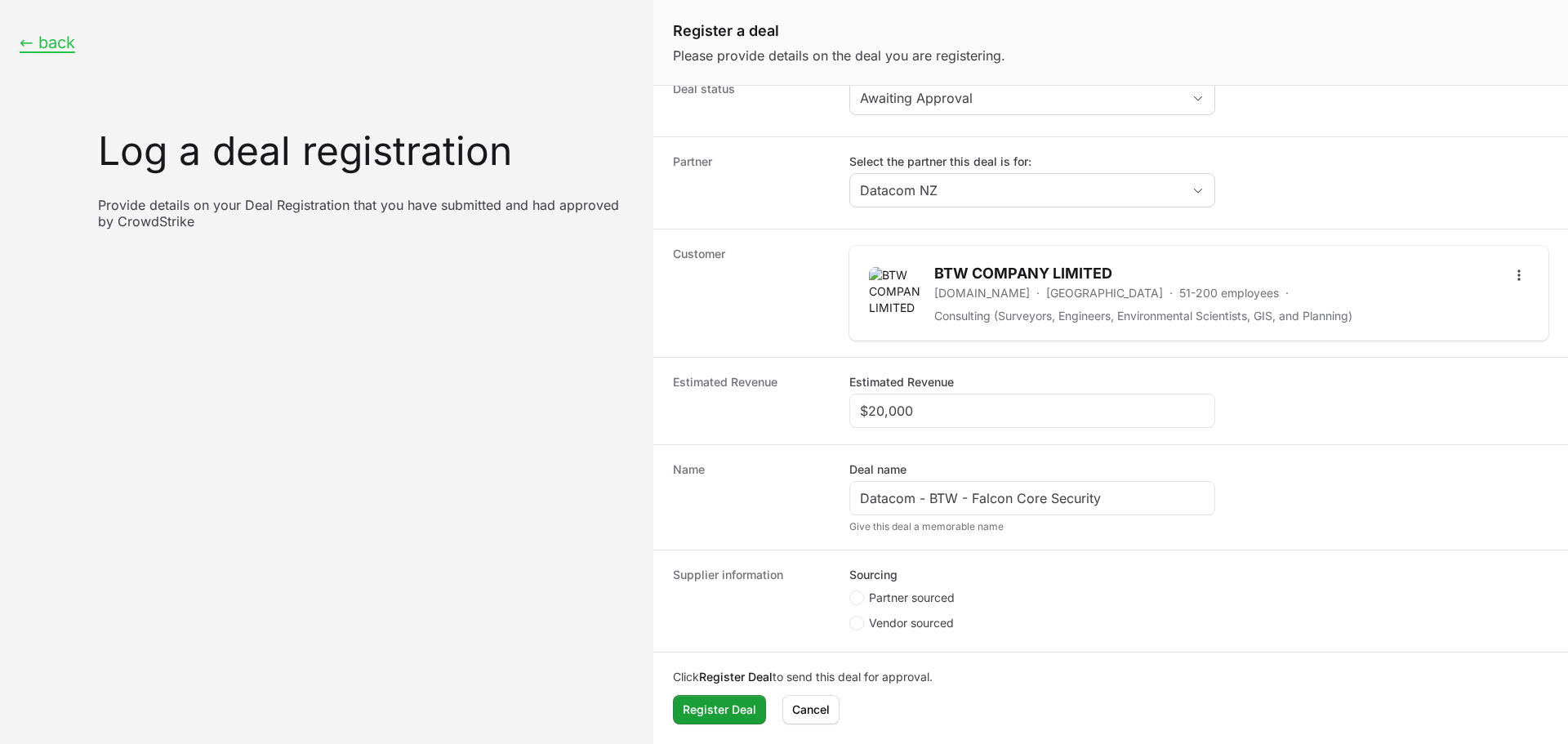
click at [905, 595] on span "Partner sourced" at bounding box center [912, 598] width 86 height 17
click at [851, 611] on input "Partner sourced" at bounding box center [851, 612] width 2 height 2
radio input "true"
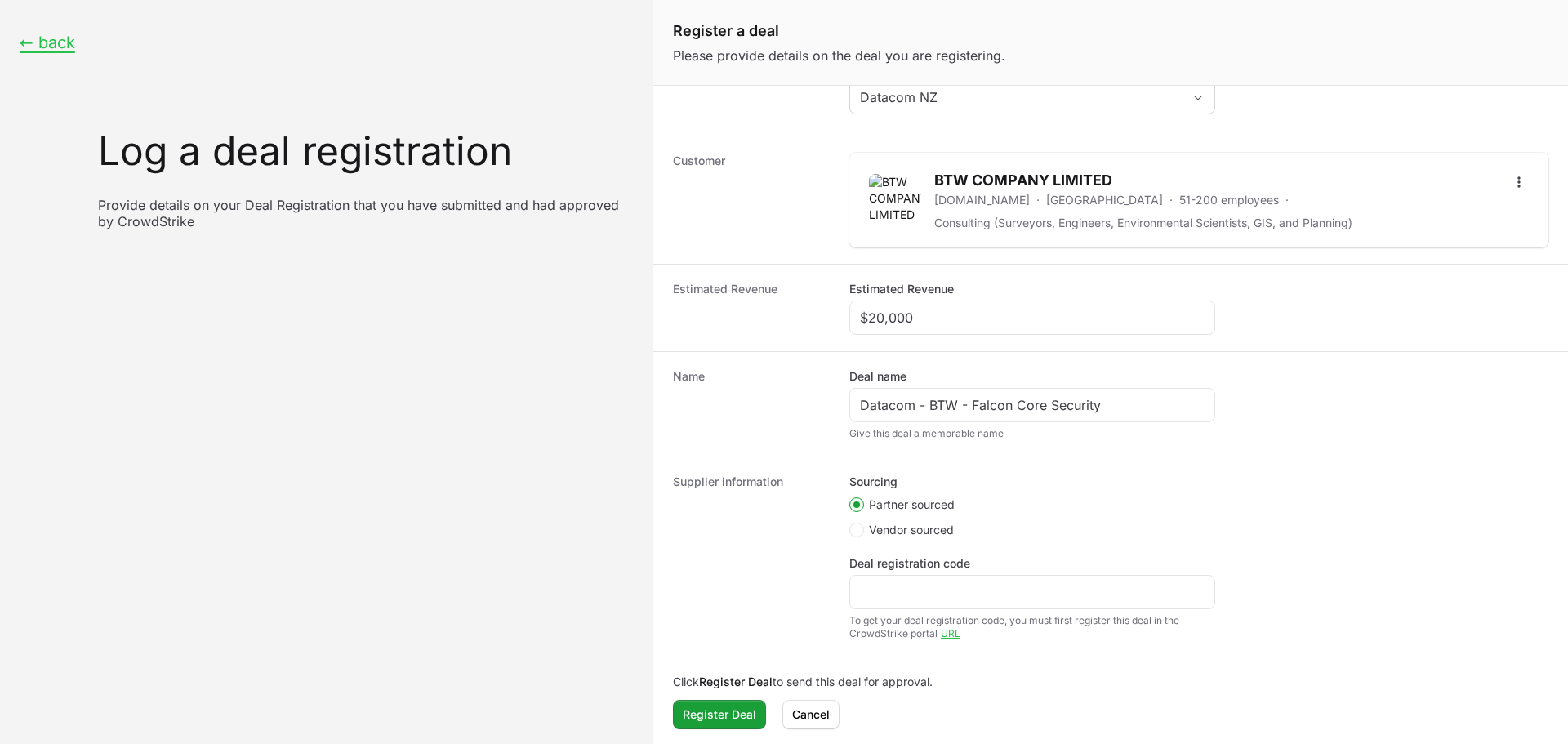
scroll to position [119, 0]
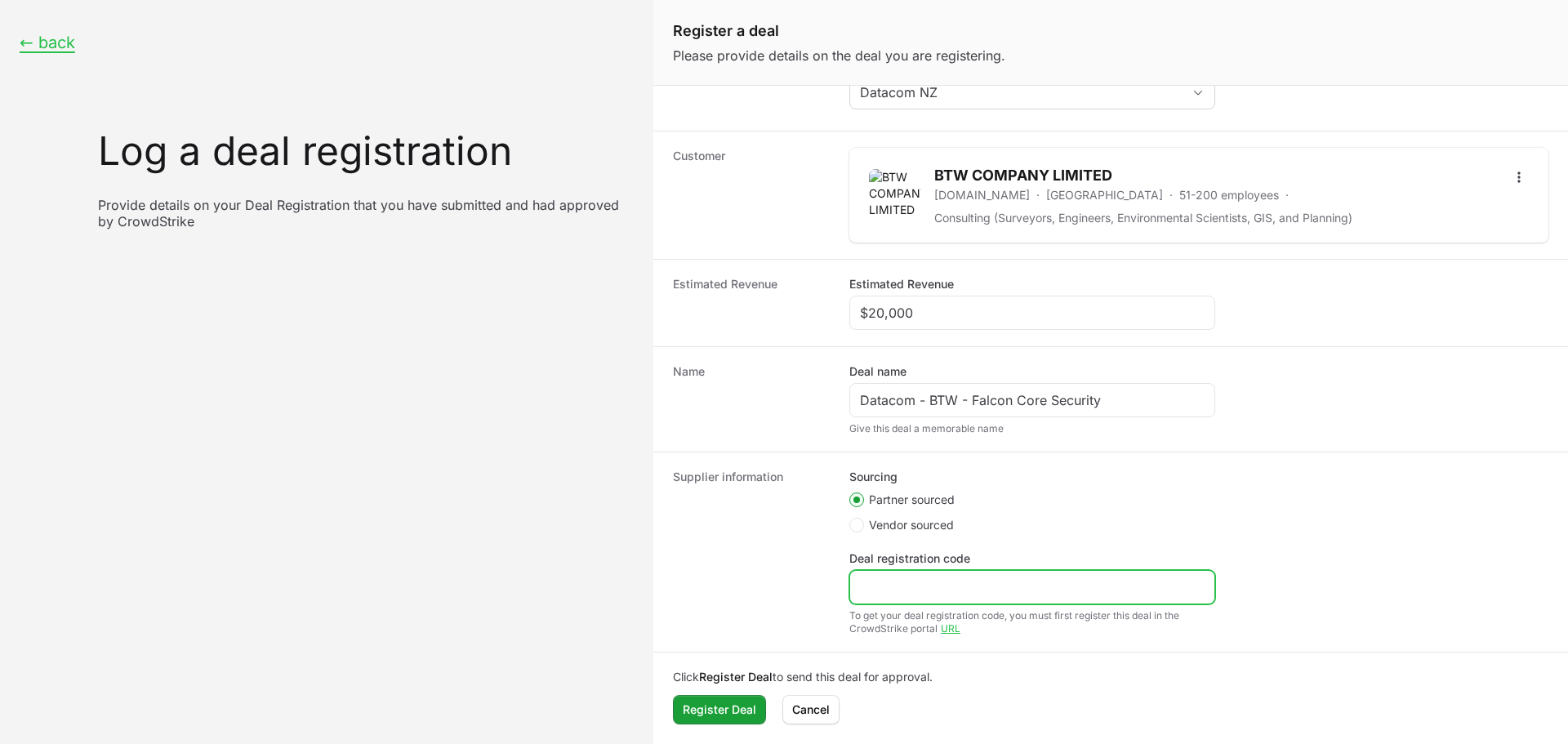
click at [965, 588] on input "Deal registration code" at bounding box center [1032, 587] width 345 height 20
paste input "DR-bc7f4004"
type input "DR-bc7f4004"
click at [1257, 530] on div "Sourcing Partner sourced Vendor sourced Deal registration code DR-bc7f4004 To g…" at bounding box center [1200, 552] width 699 height 167
click at [743, 703] on span "Register Deal" at bounding box center [719, 710] width 73 height 20
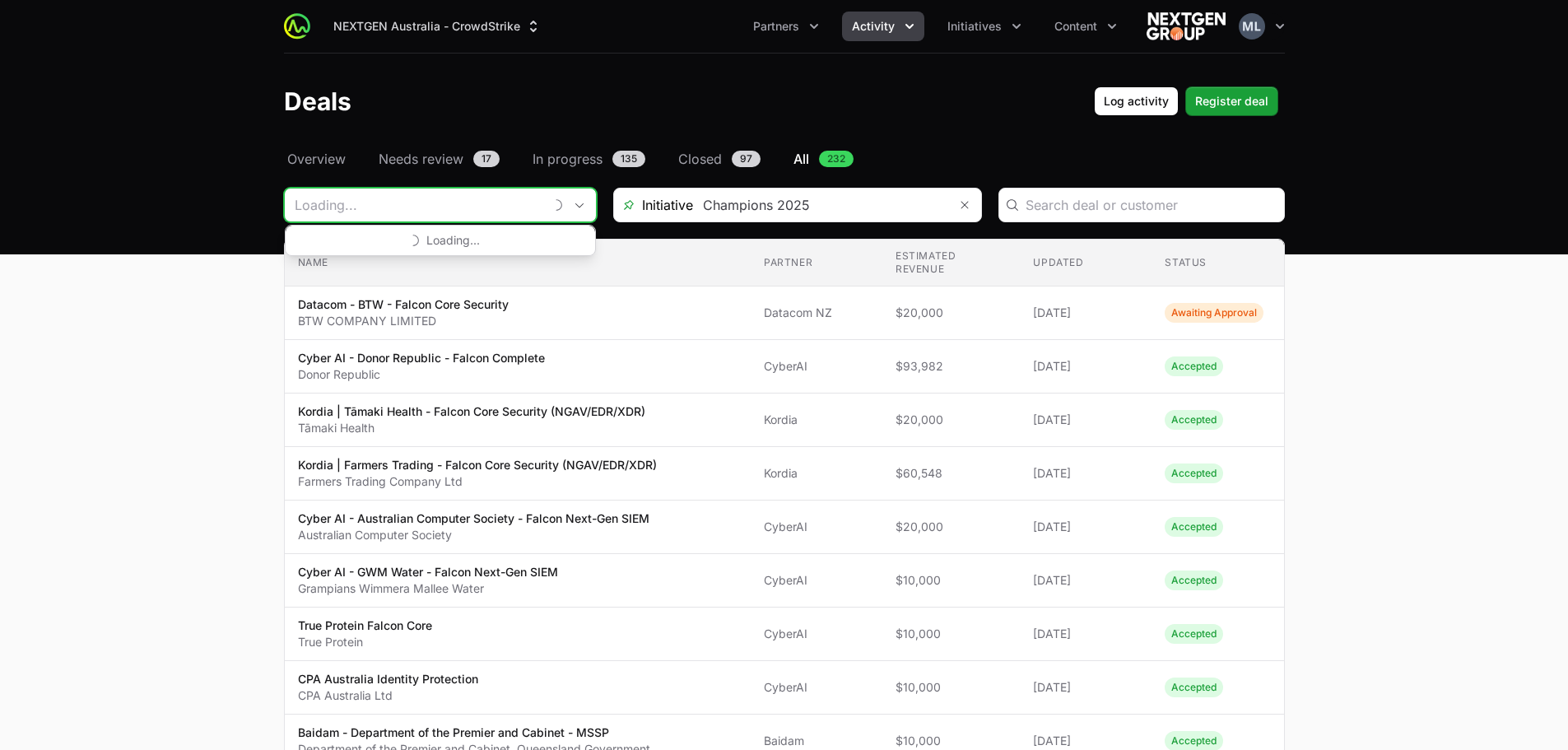
click at [506, 208] on input "Deals Filters" at bounding box center [413, 204] width 259 height 32
